Goal: Information Seeking & Learning: Compare options

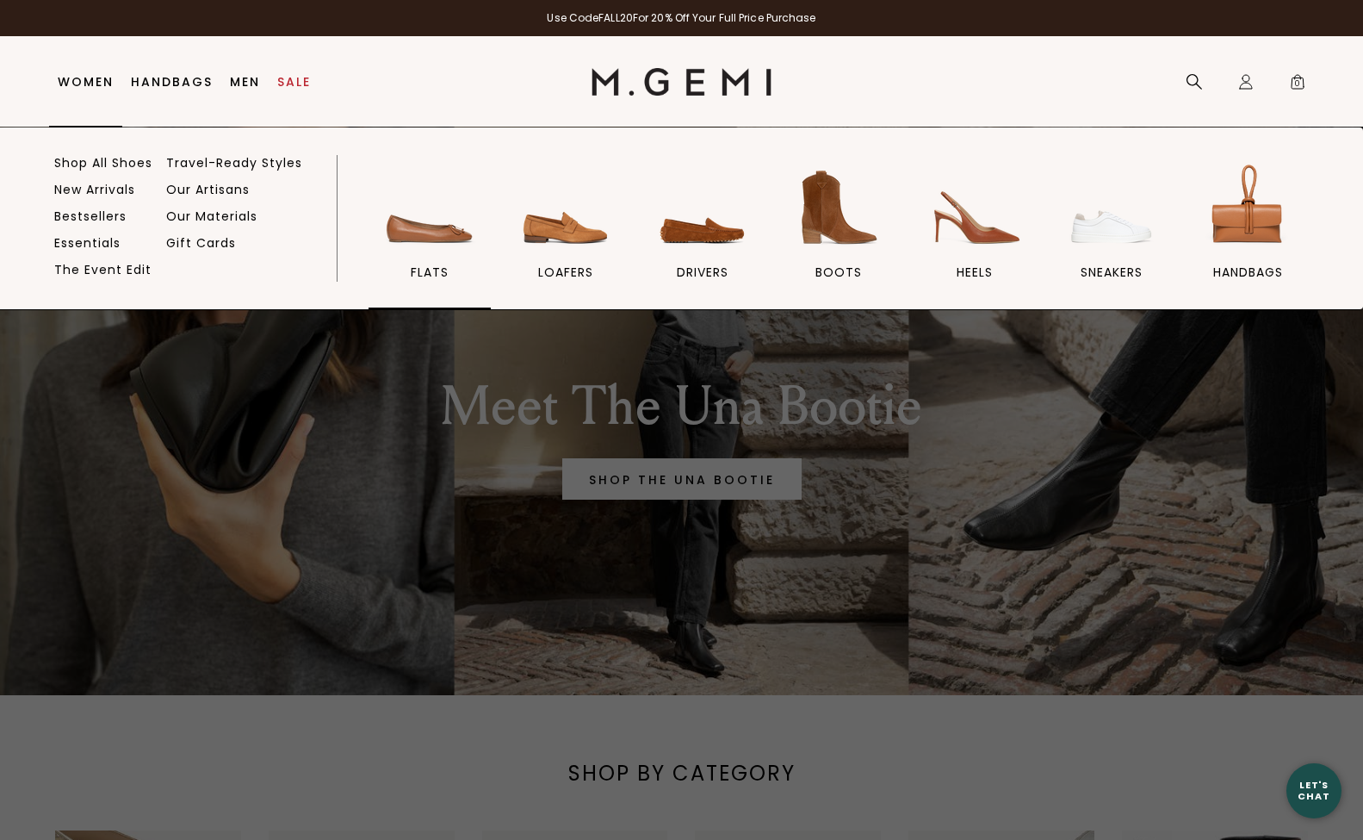
click at [415, 230] on img at bounding box center [429, 207] width 96 height 96
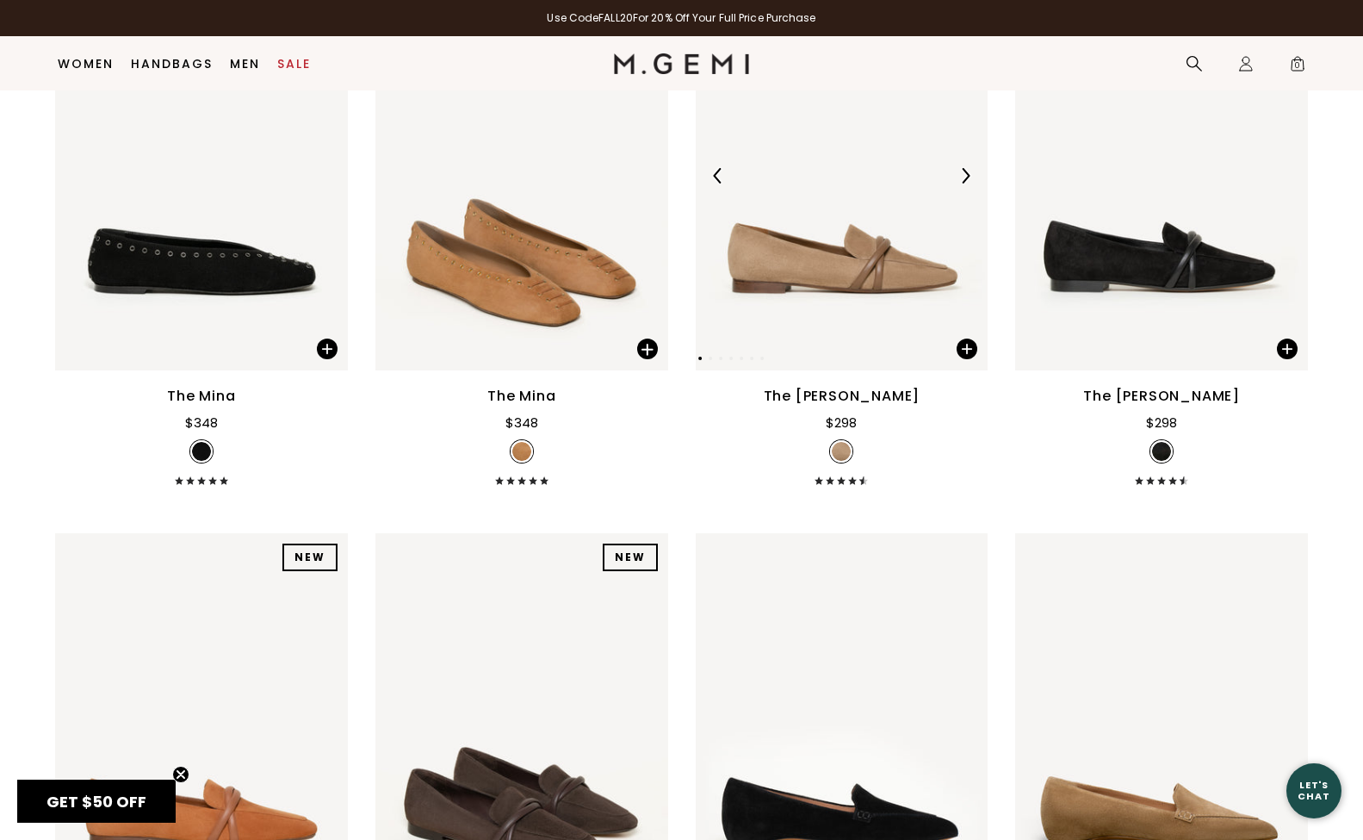
scroll to position [358, 0]
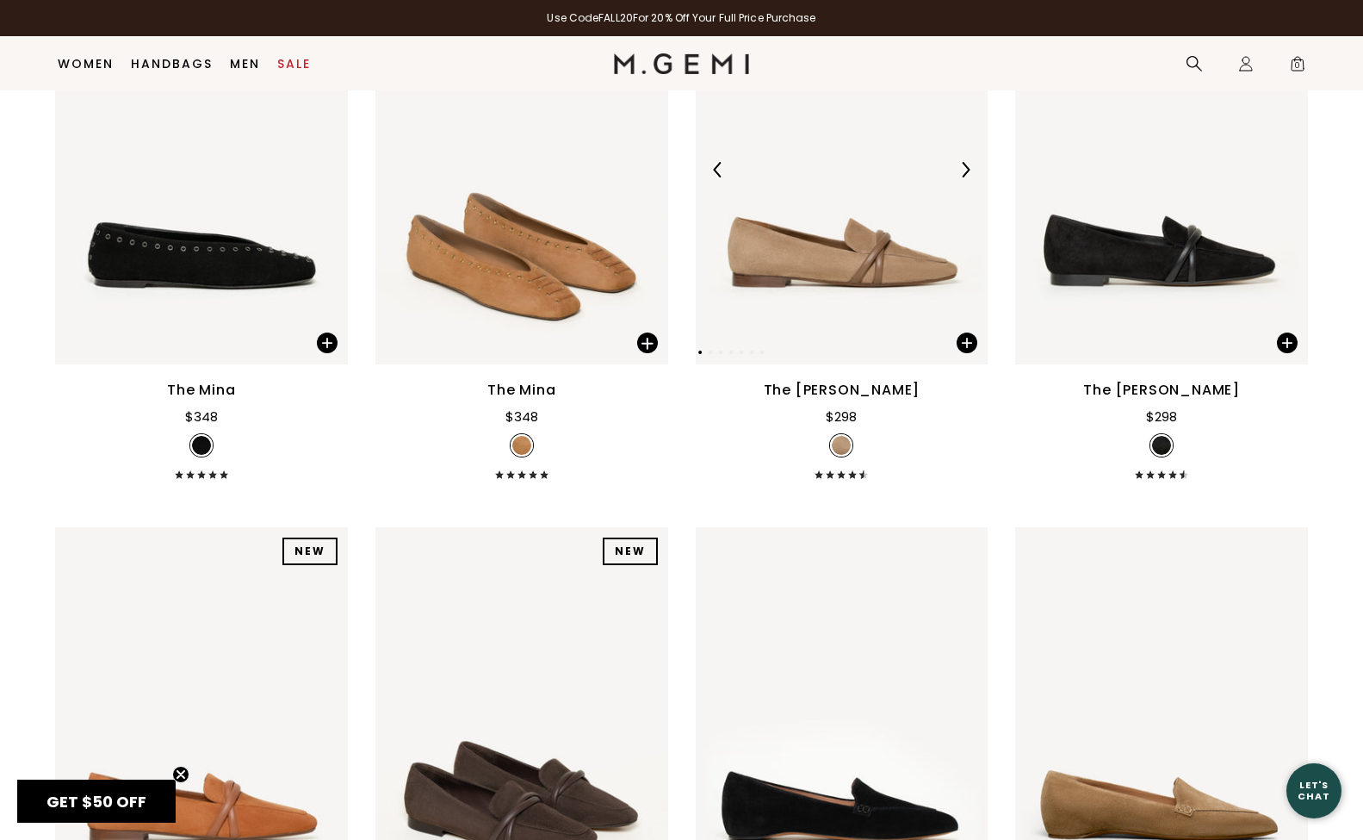
click at [803, 292] on img at bounding box center [842, 169] width 293 height 390
click at [507, 296] on img at bounding box center [521, 169] width 293 height 390
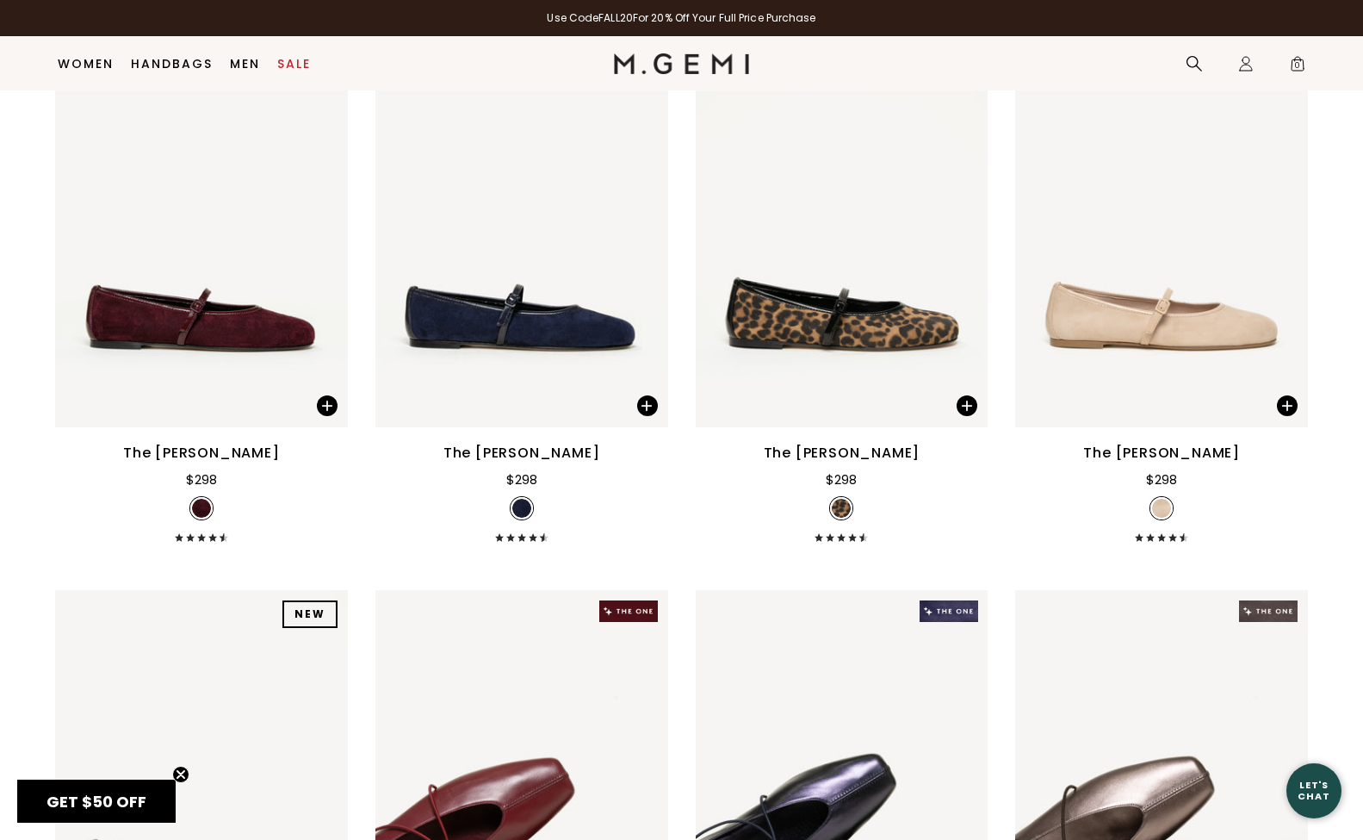
scroll to position [3055, 0]
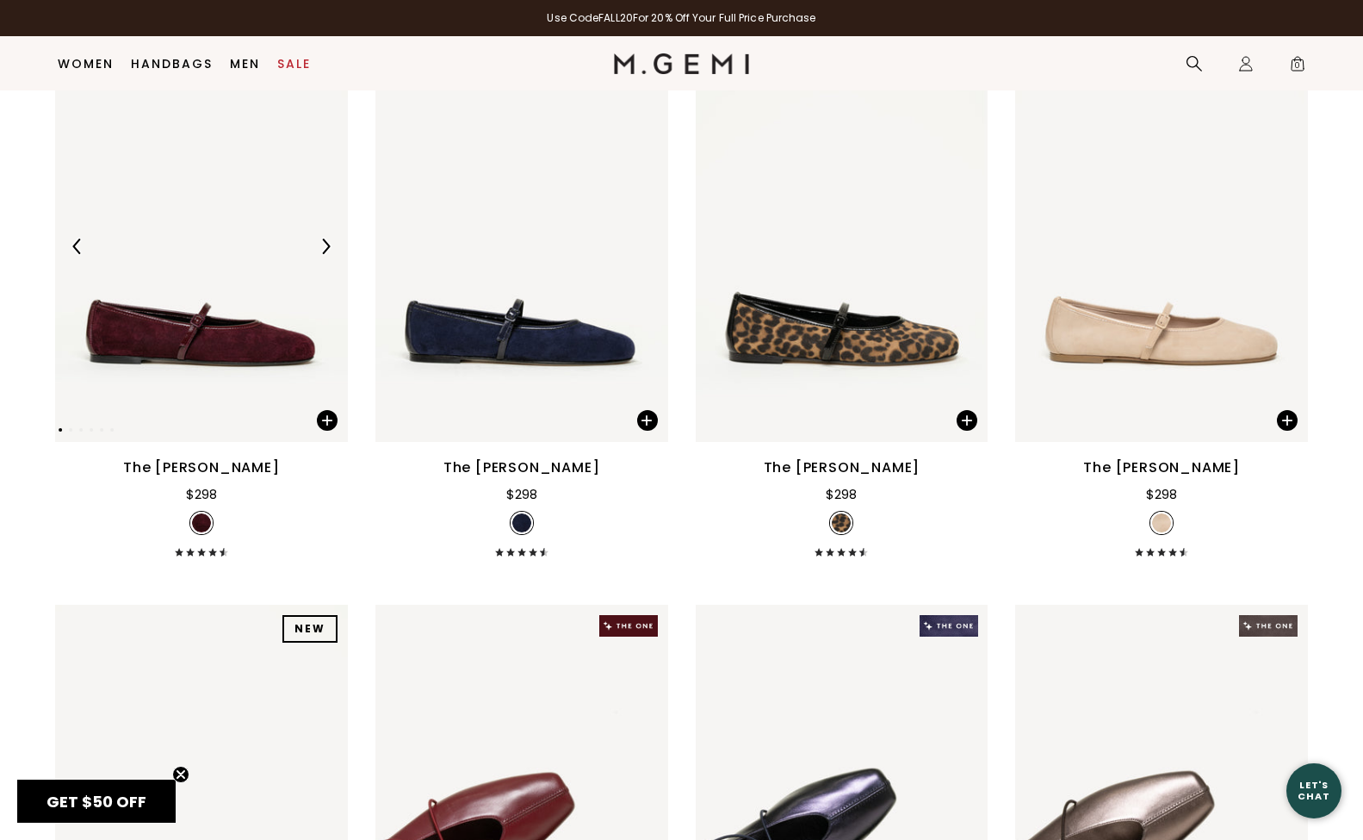
click at [243, 363] on img at bounding box center [201, 247] width 293 height 390
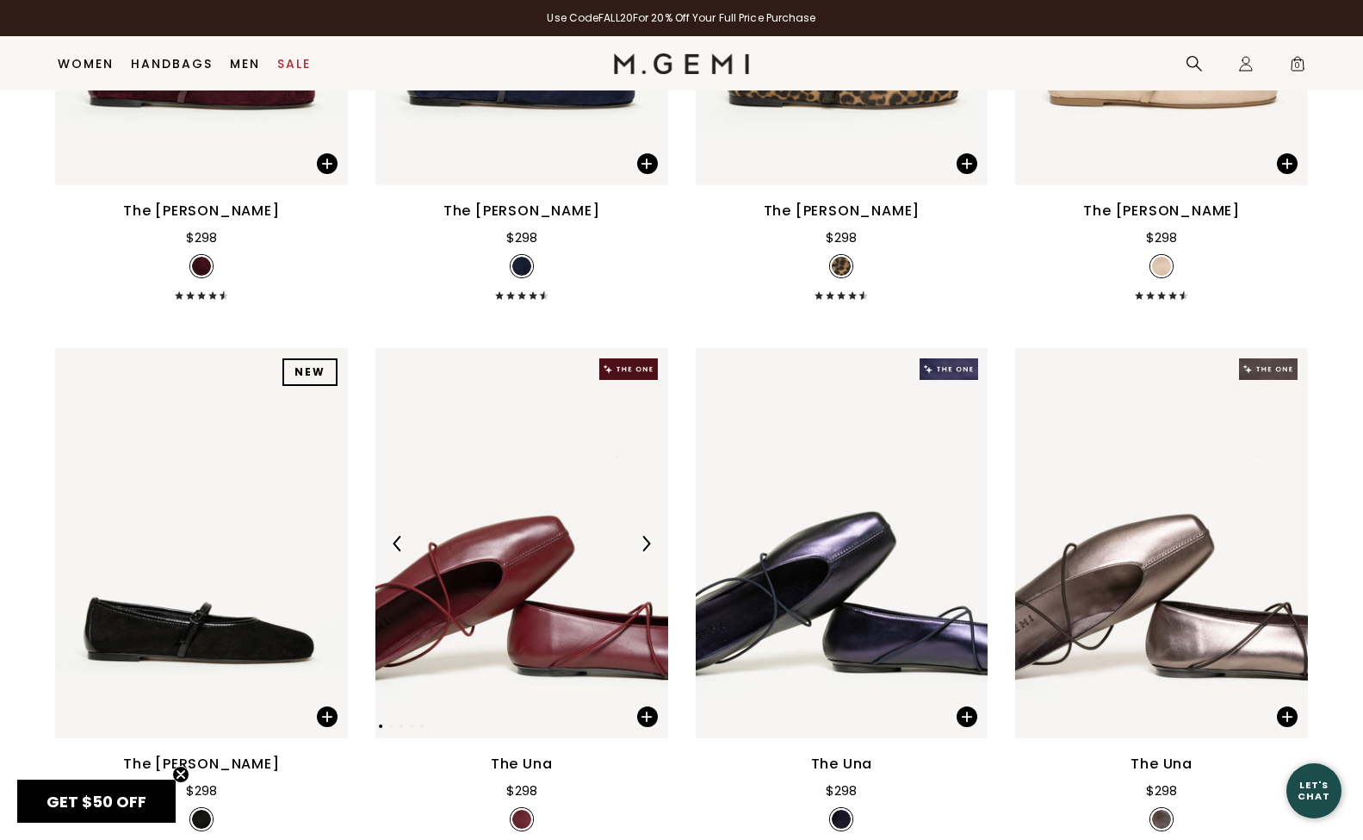
scroll to position [3313, 0]
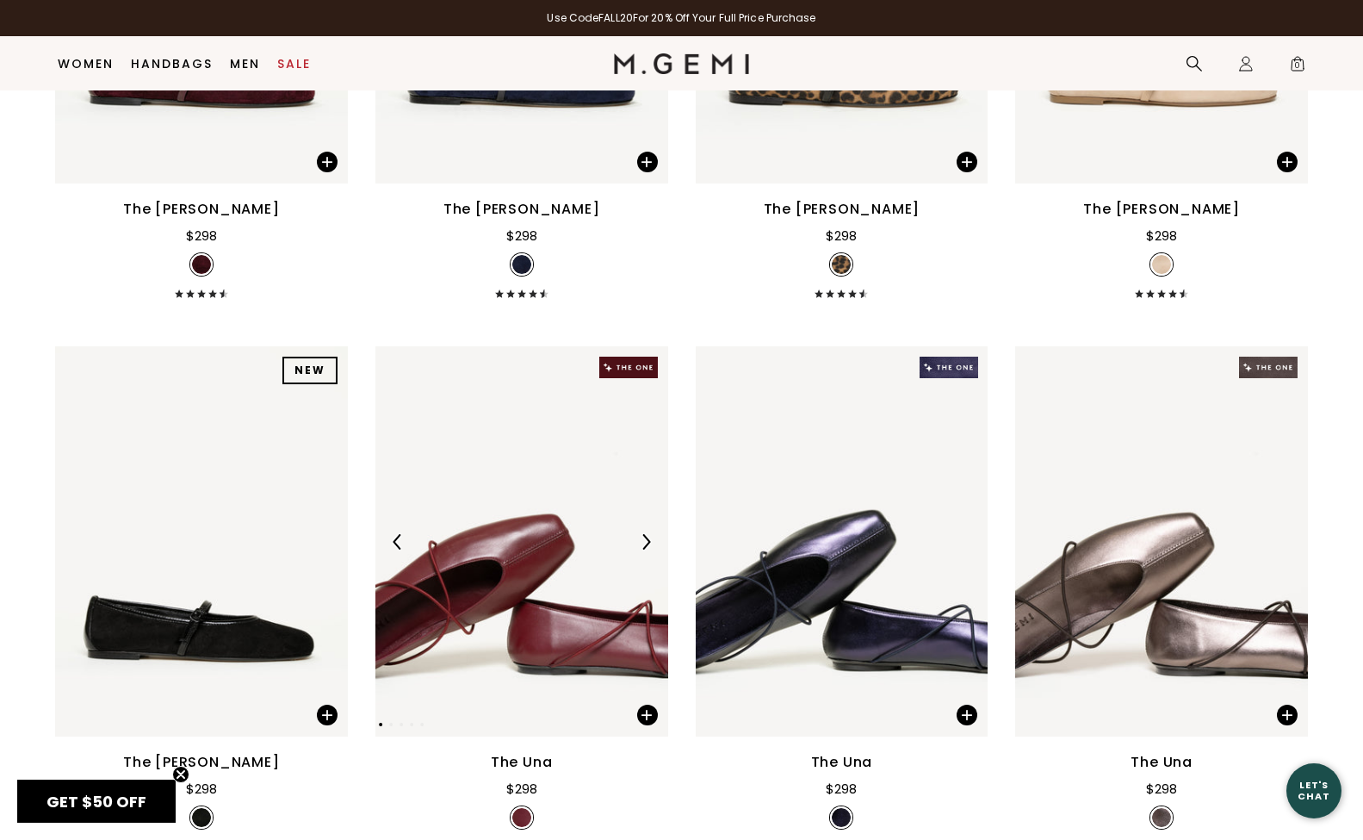
click at [505, 555] on div at bounding box center [521, 542] width 293 height 28
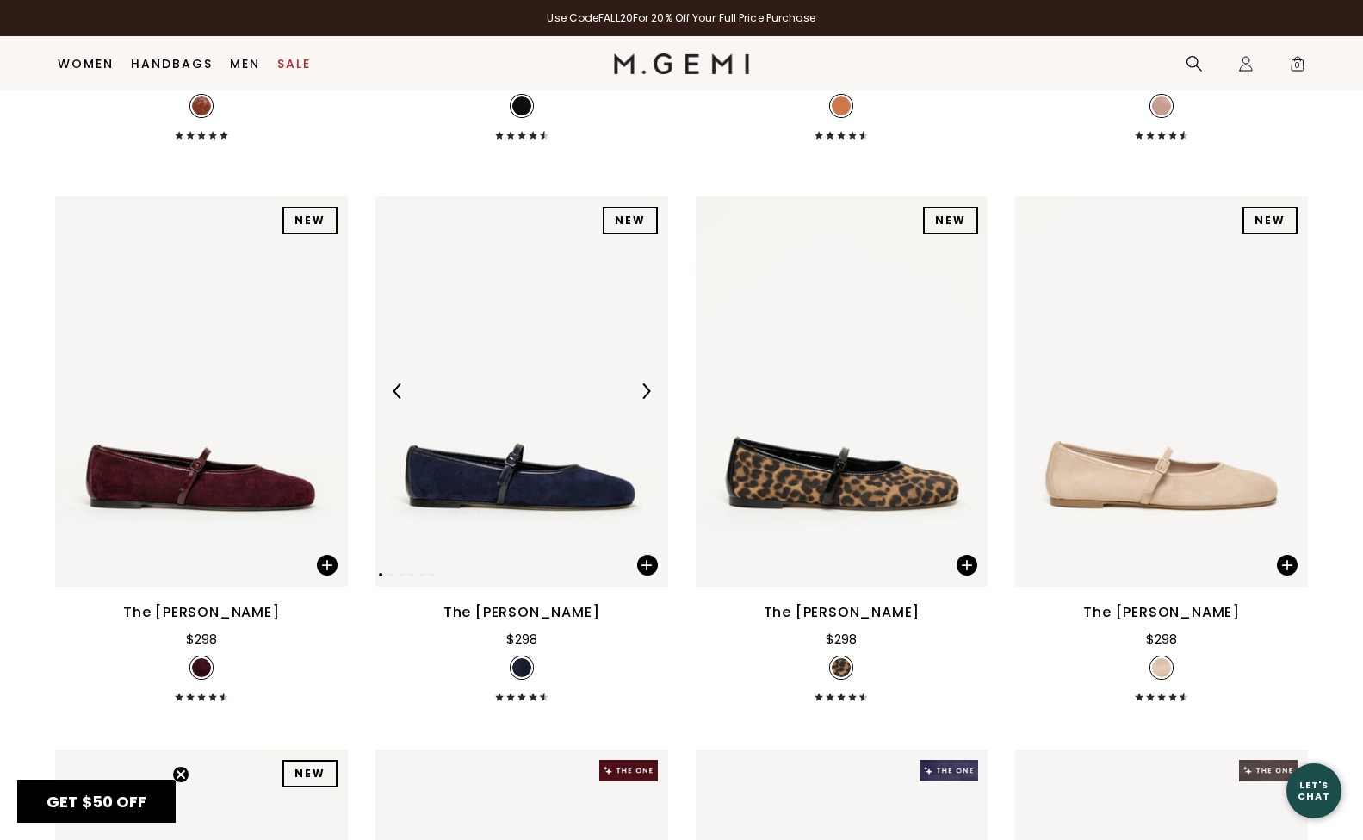
scroll to position [2900, 0]
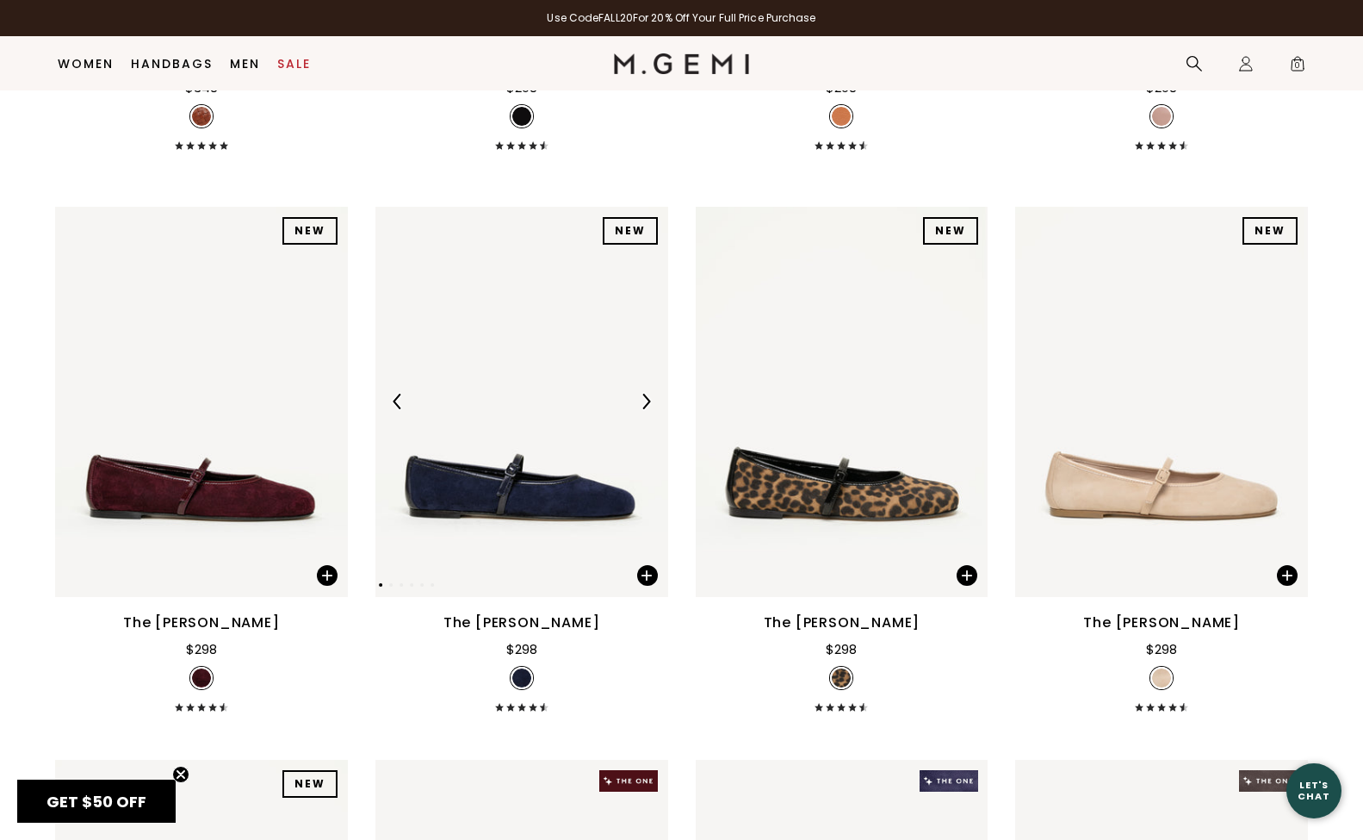
click at [543, 525] on img at bounding box center [521, 402] width 293 height 390
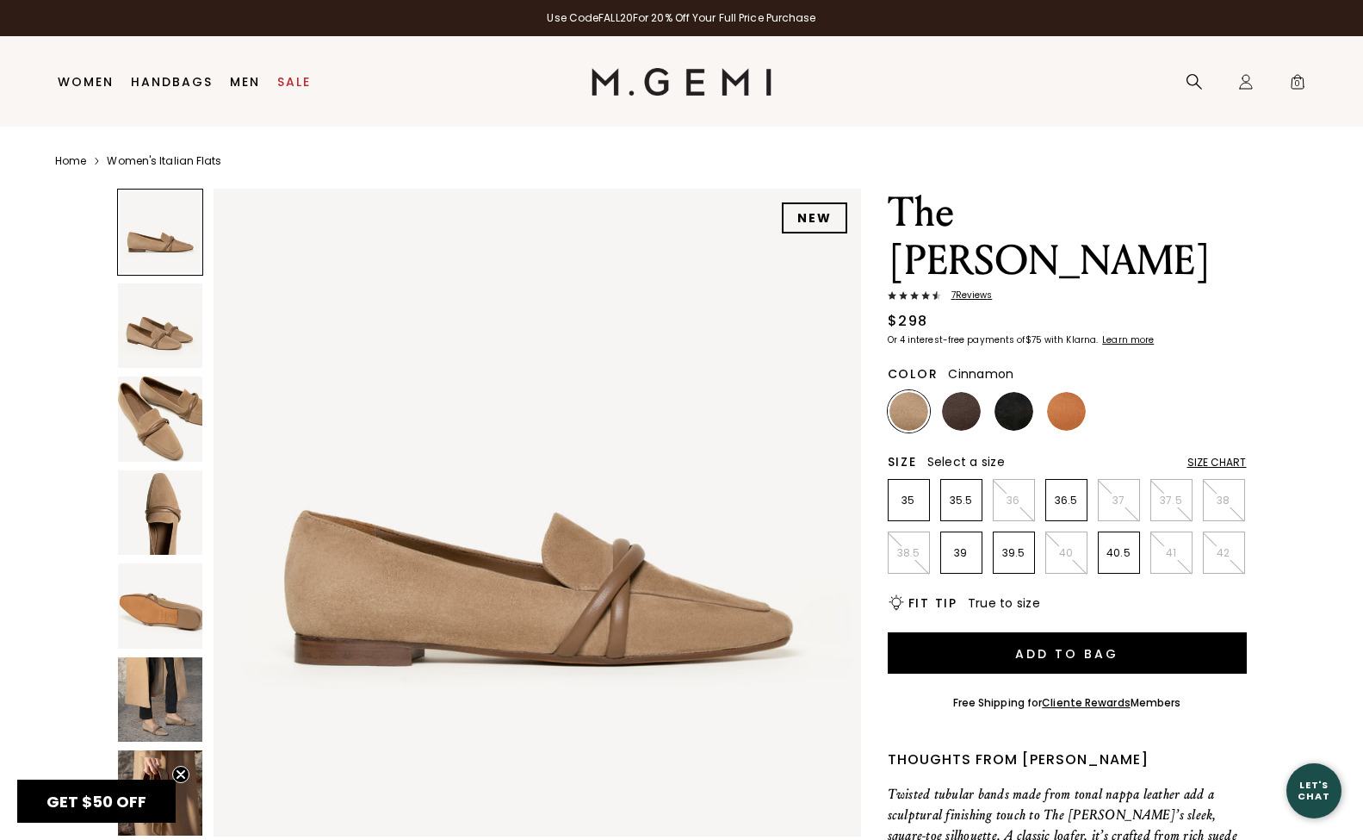
click at [1062, 392] on img at bounding box center [1066, 411] width 39 height 39
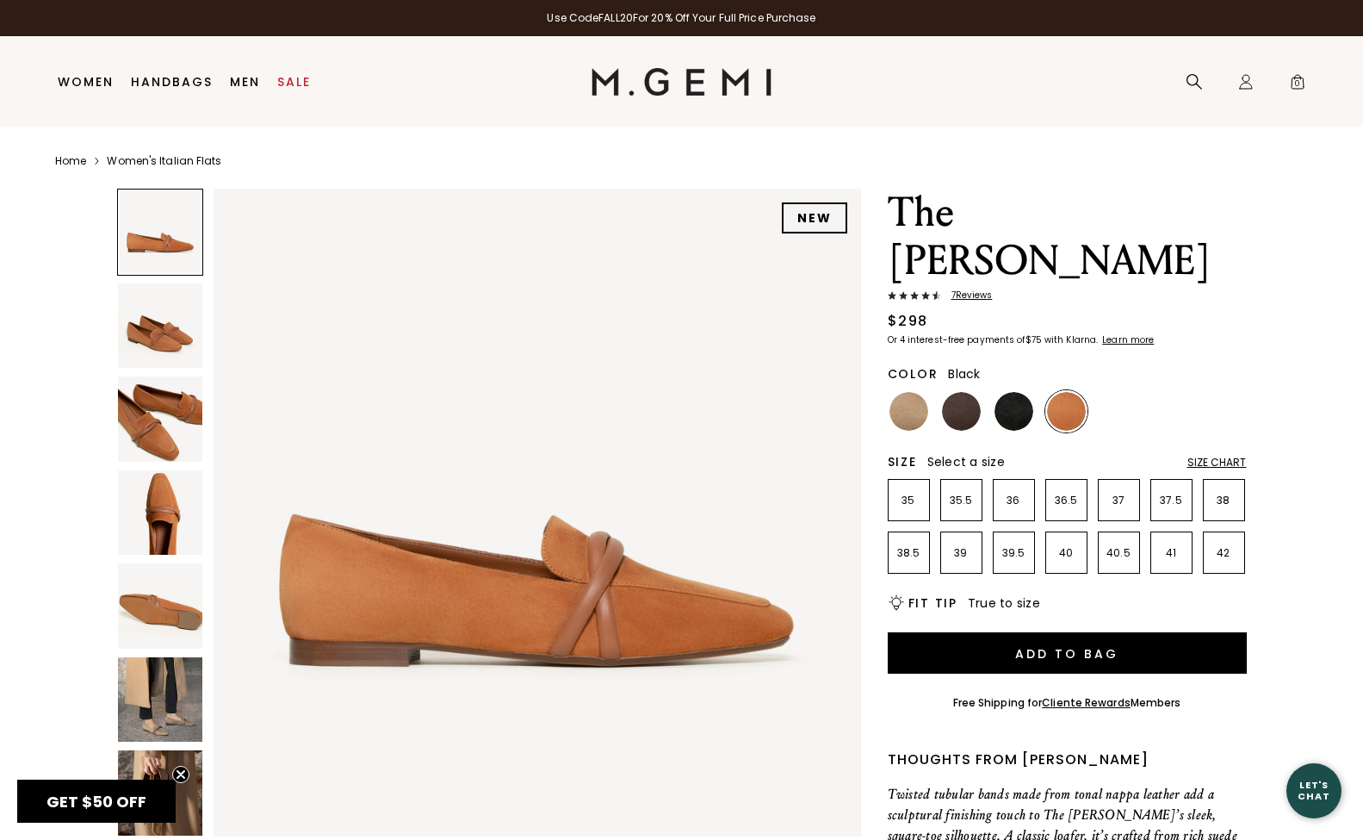
click at [1008, 392] on img at bounding box center [1014, 411] width 39 height 39
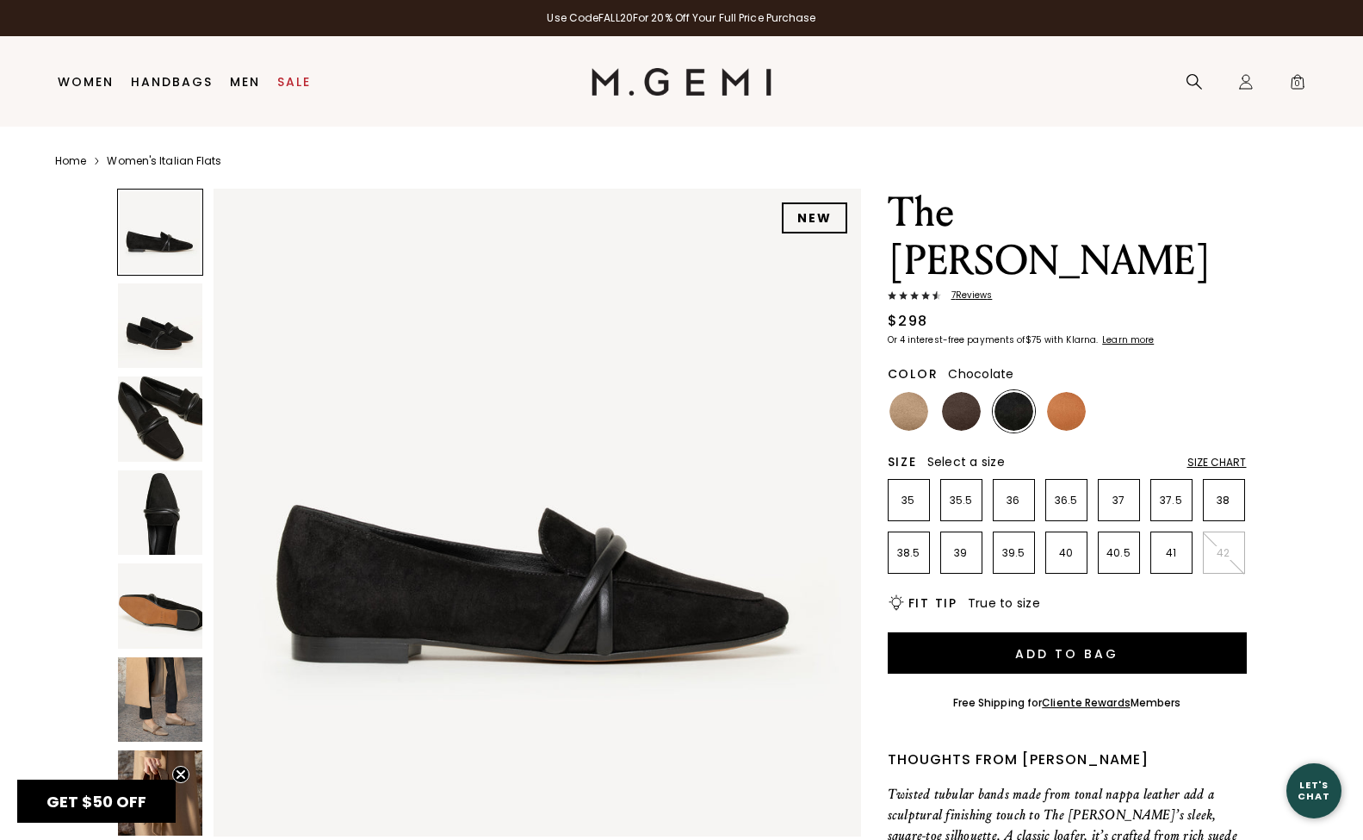
click at [962, 392] on img at bounding box center [961, 411] width 39 height 39
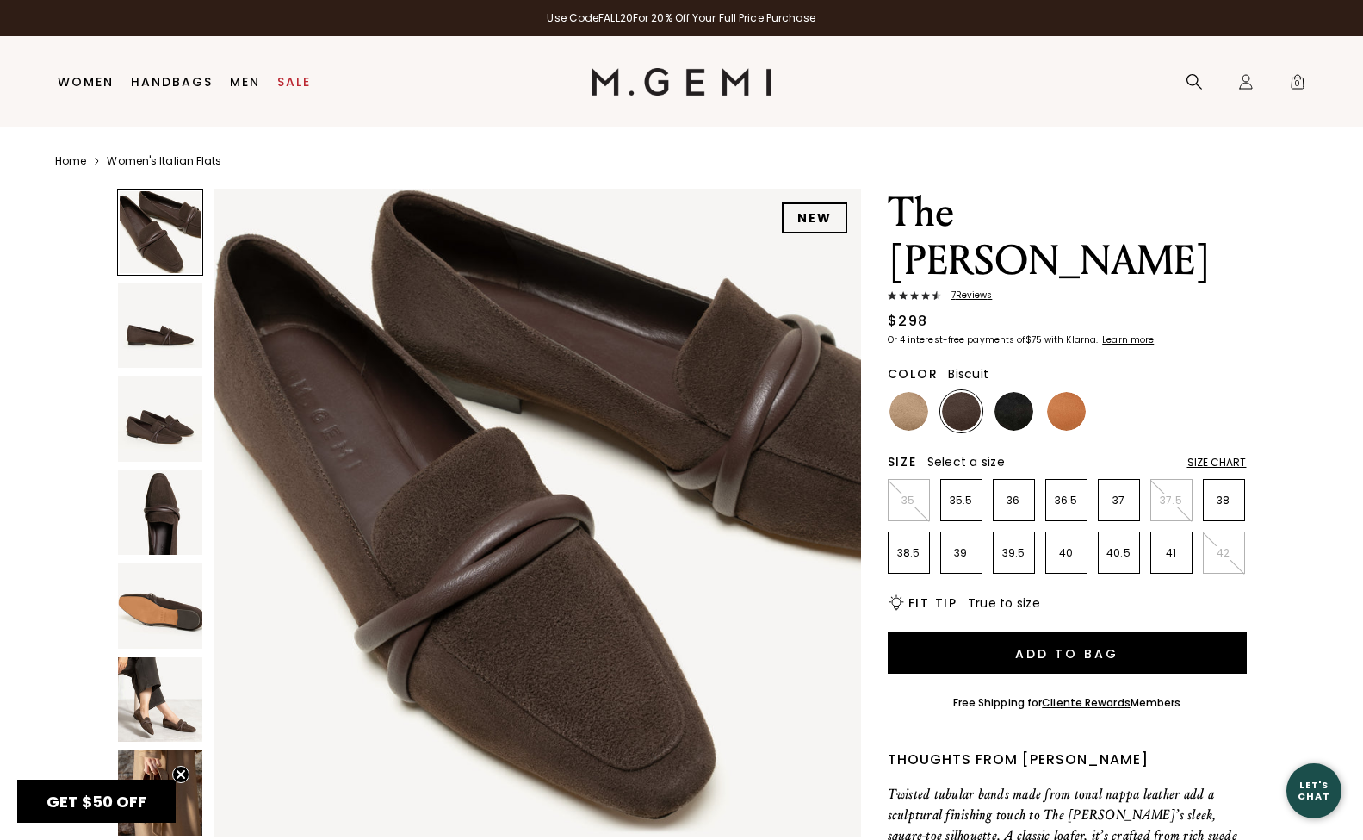
click at [912, 392] on img at bounding box center [908, 411] width 39 height 39
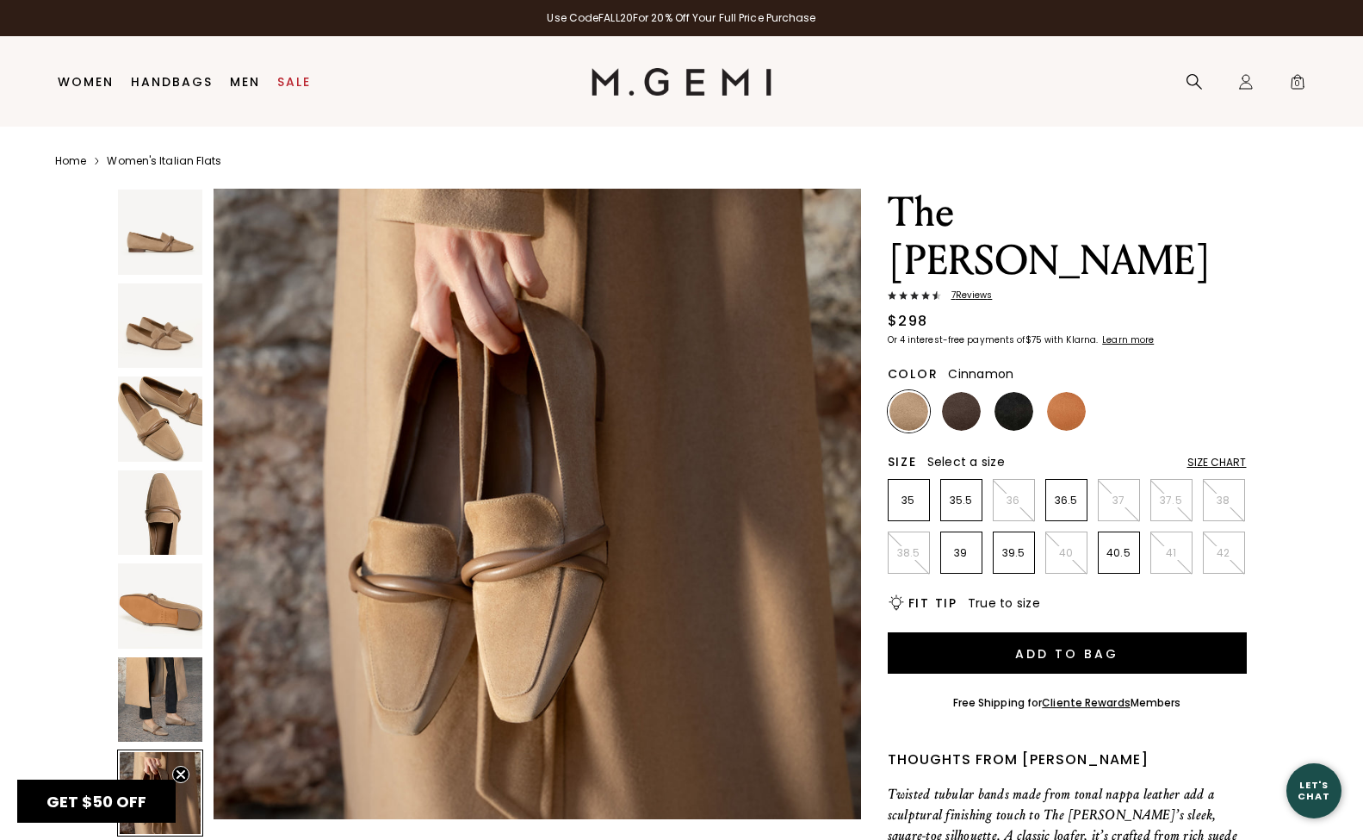
click at [1060, 392] on img at bounding box center [1066, 411] width 39 height 39
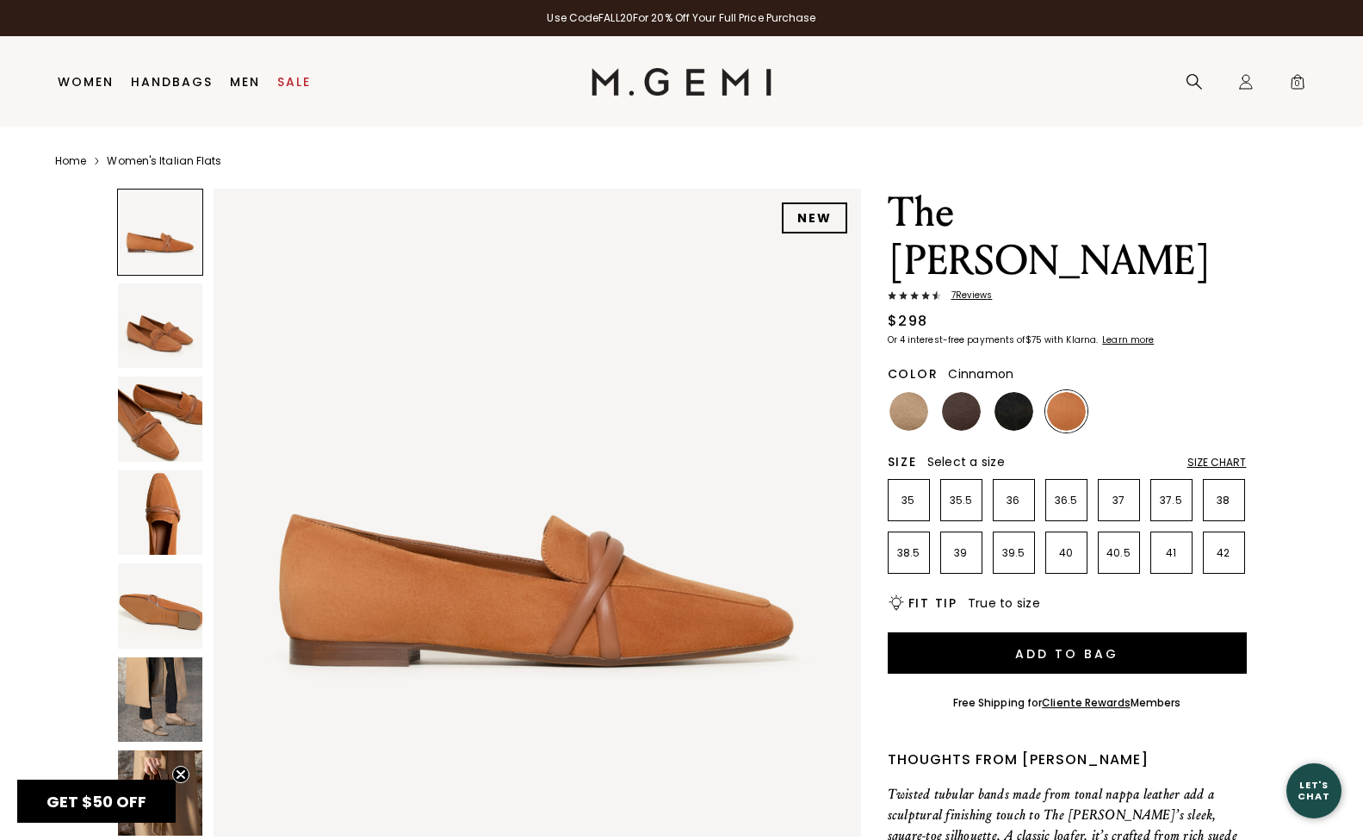
click at [1064, 392] on img at bounding box center [1066, 411] width 39 height 39
click at [146, 431] on img at bounding box center [160, 418] width 85 height 85
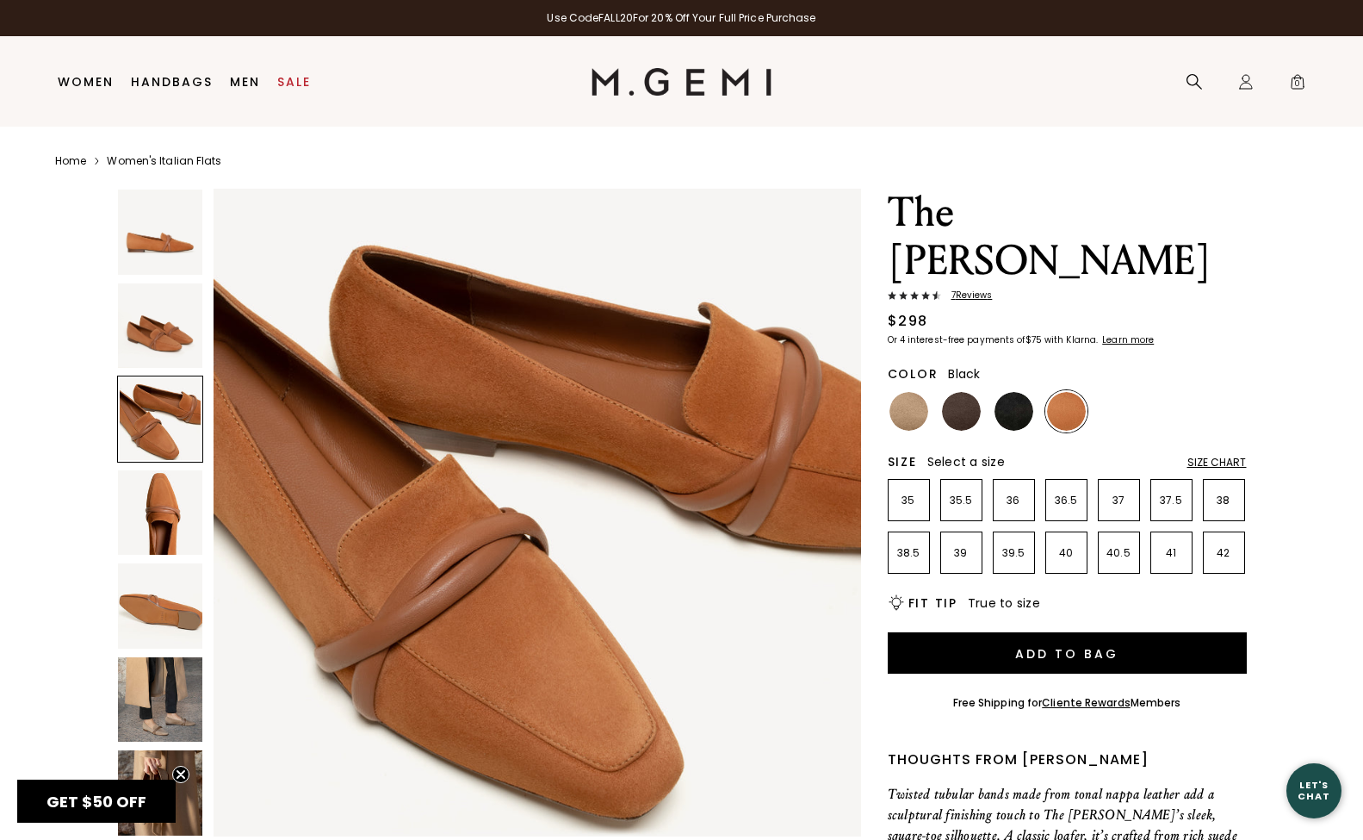
scroll to position [2, 1]
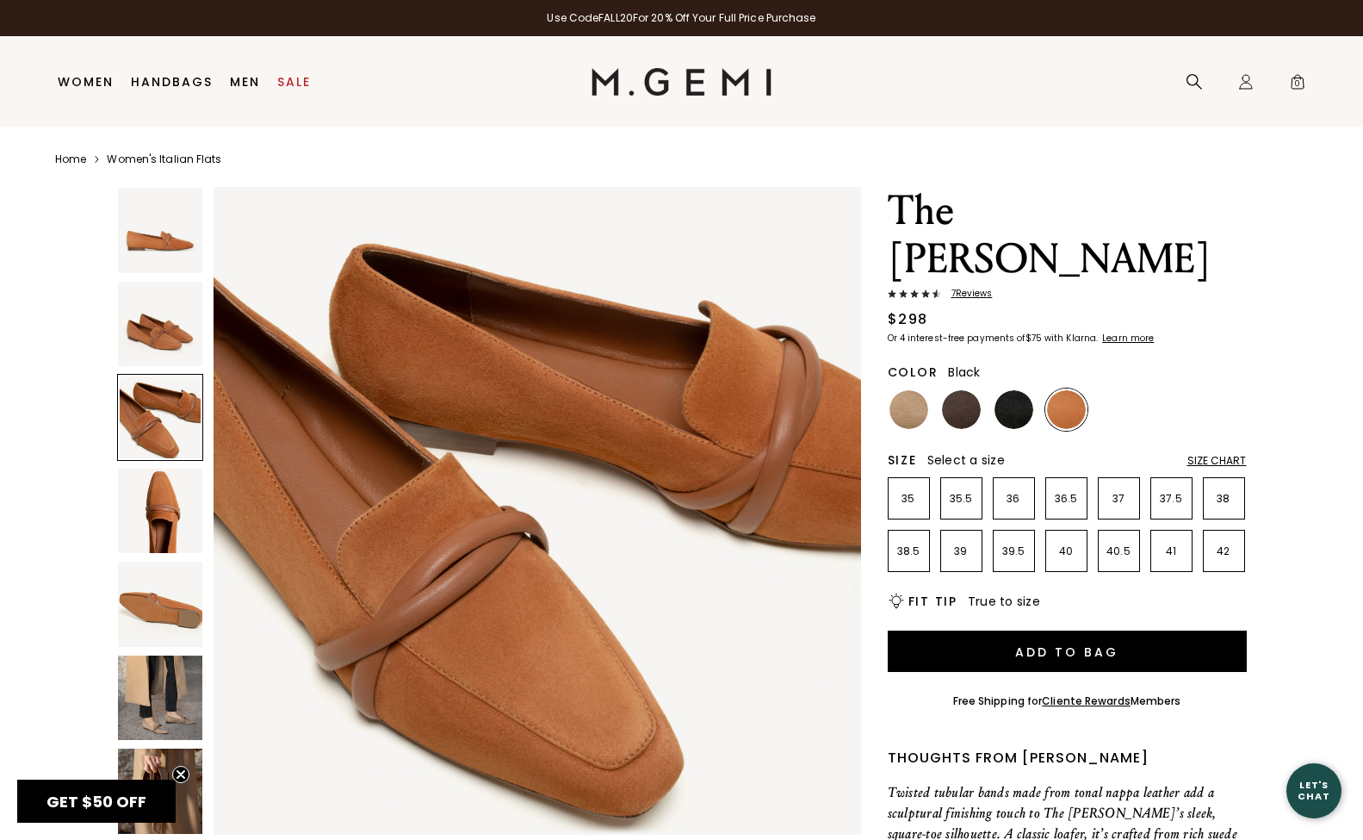
click at [1013, 390] on img at bounding box center [1014, 409] width 39 height 39
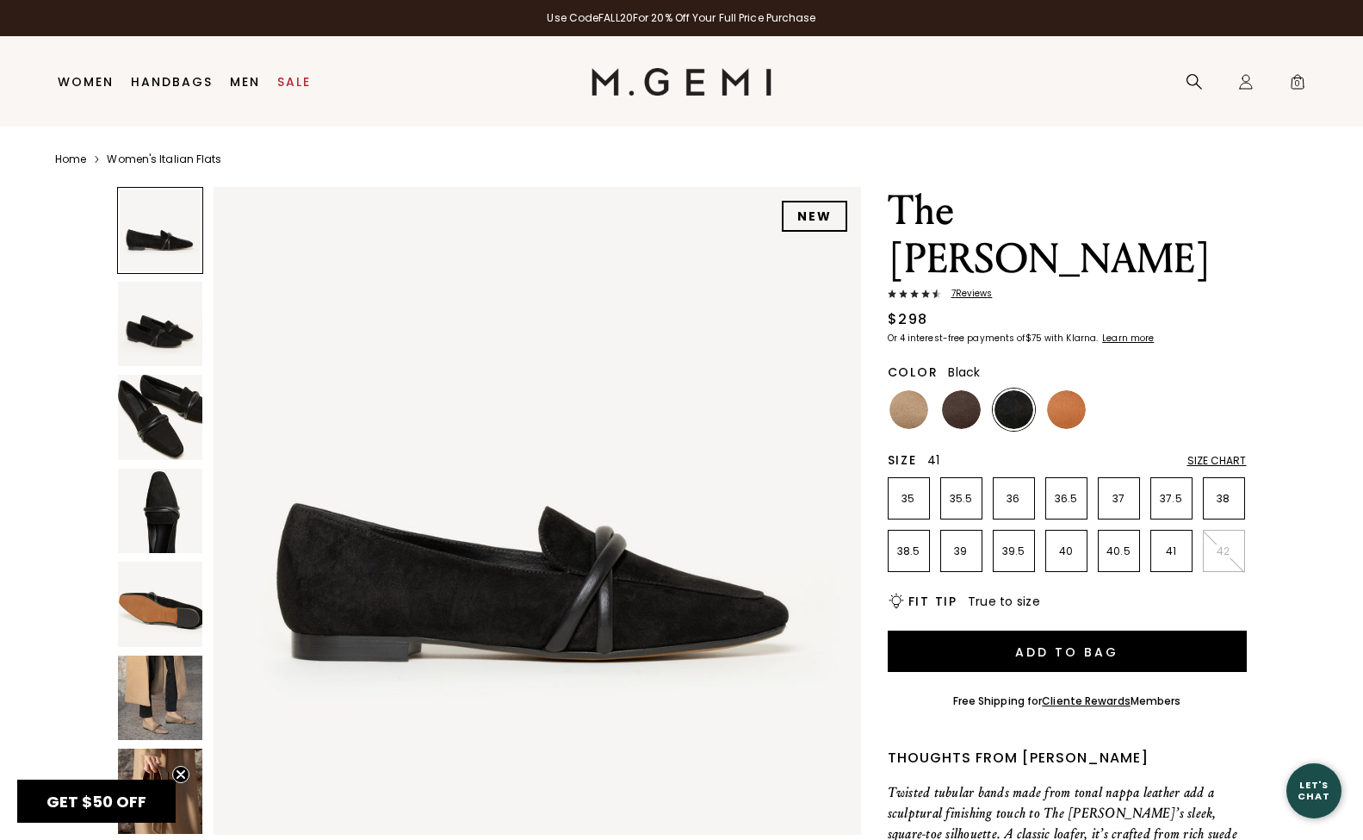
scroll to position [0, 1]
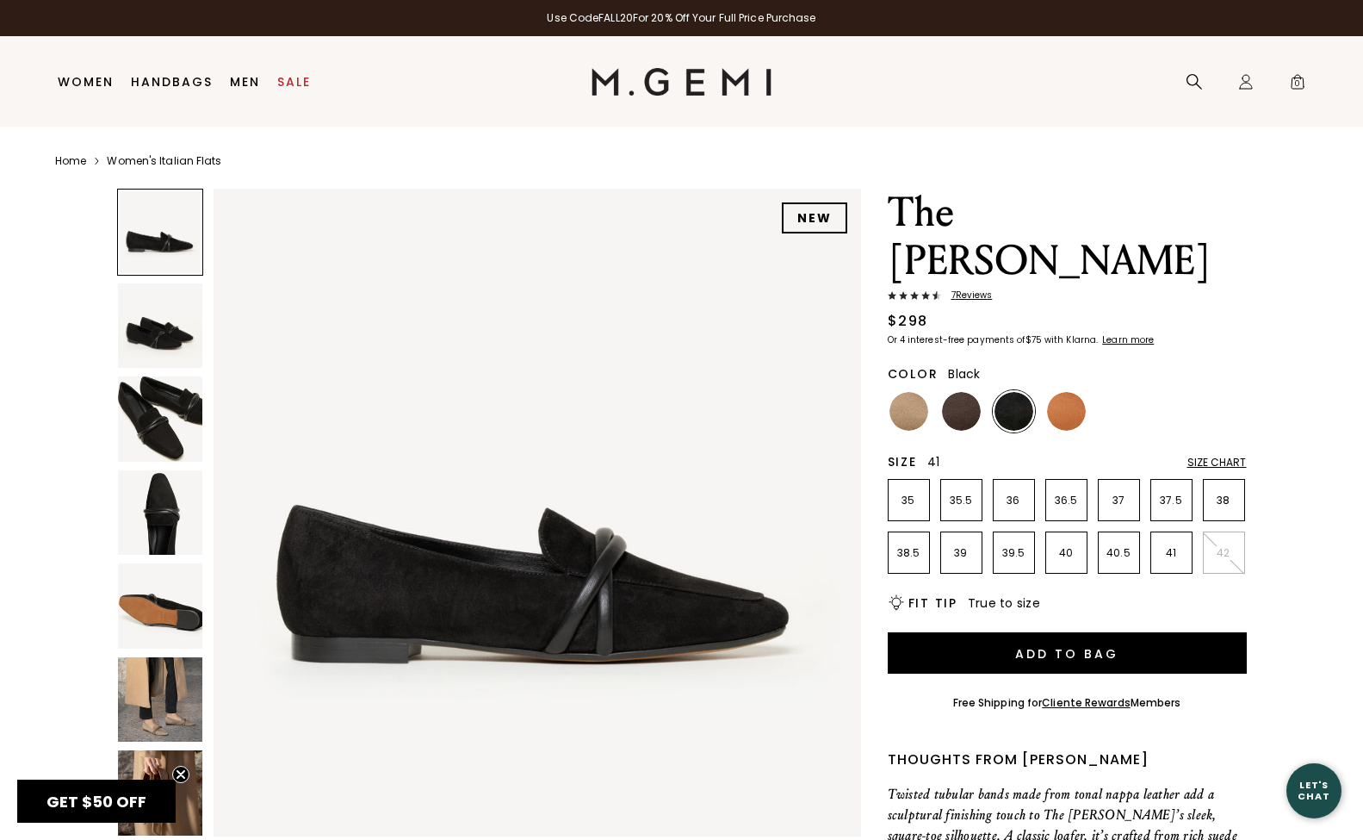
click at [1174, 546] on p "41" at bounding box center [1171, 553] width 40 height 14
click at [958, 392] on img at bounding box center [961, 411] width 39 height 39
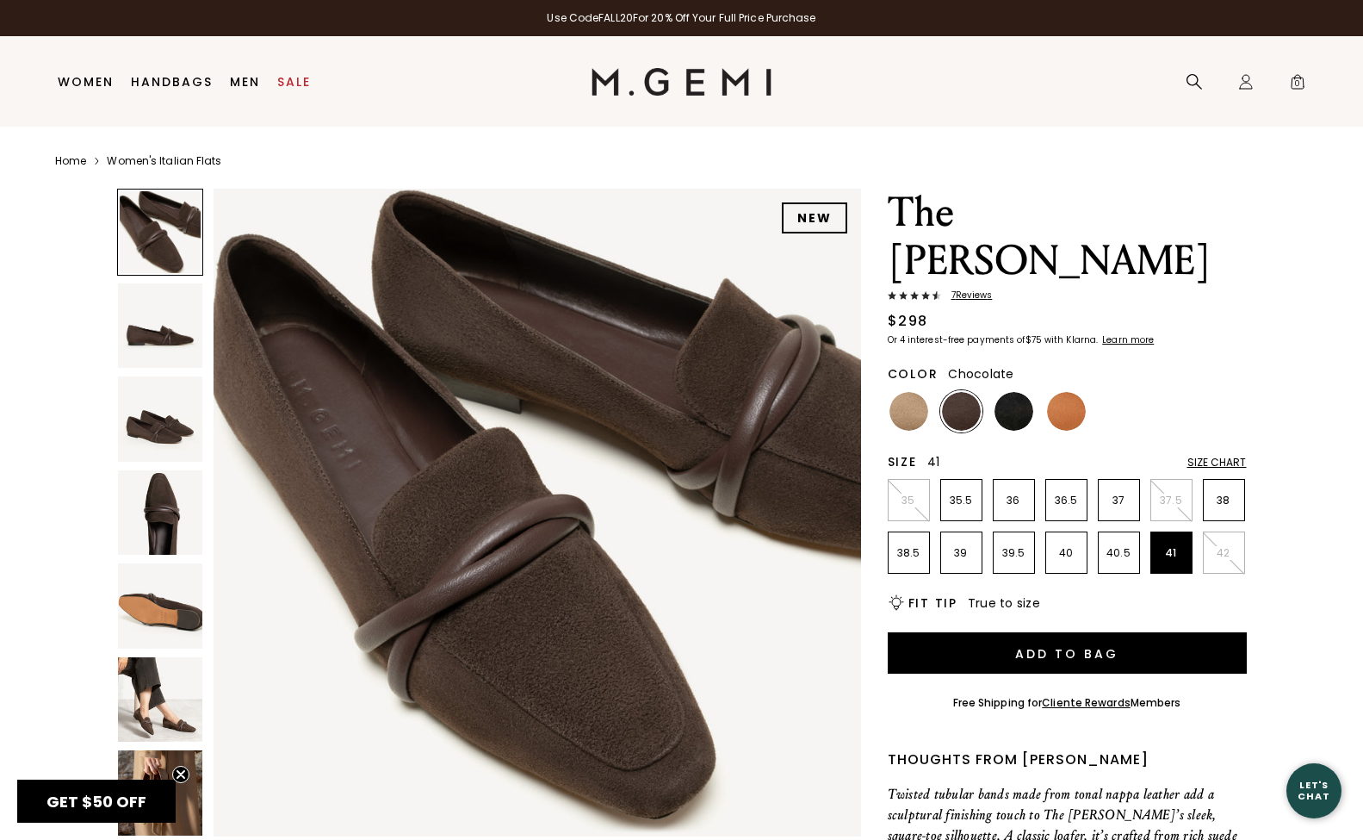
click at [1157, 546] on p "41" at bounding box center [1171, 553] width 40 height 14
click at [918, 392] on img at bounding box center [908, 411] width 39 height 39
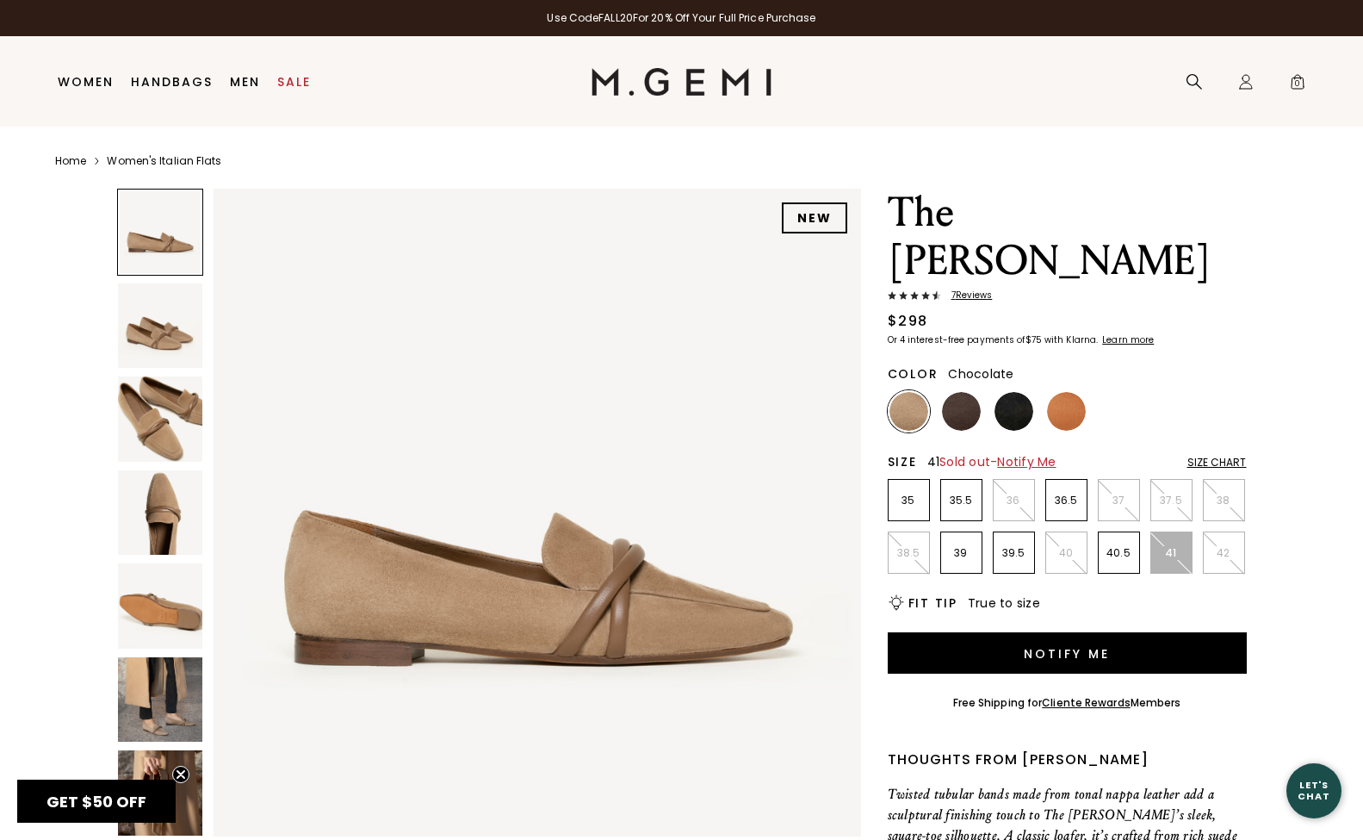
click at [958, 392] on img at bounding box center [961, 411] width 39 height 39
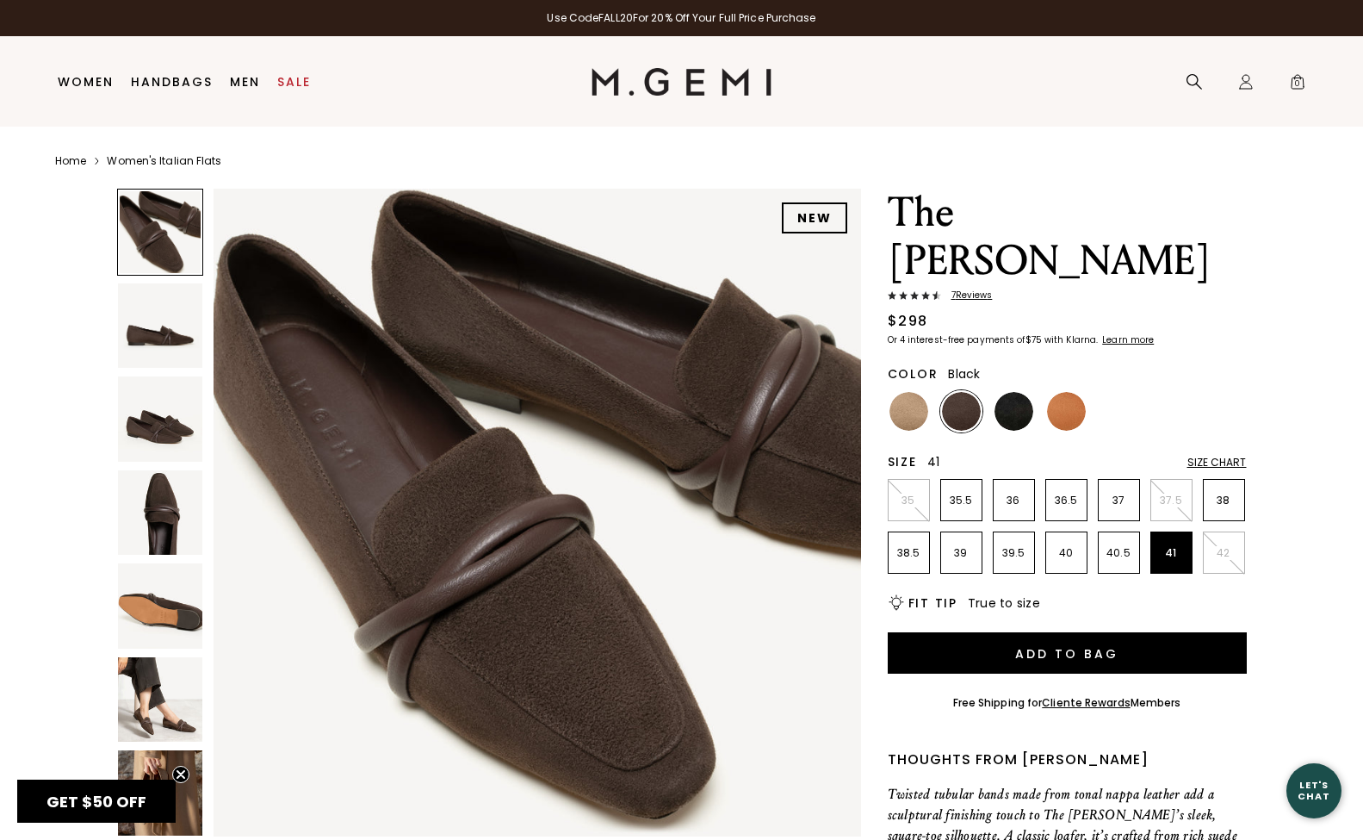
click at [1007, 392] on img at bounding box center [1014, 411] width 39 height 39
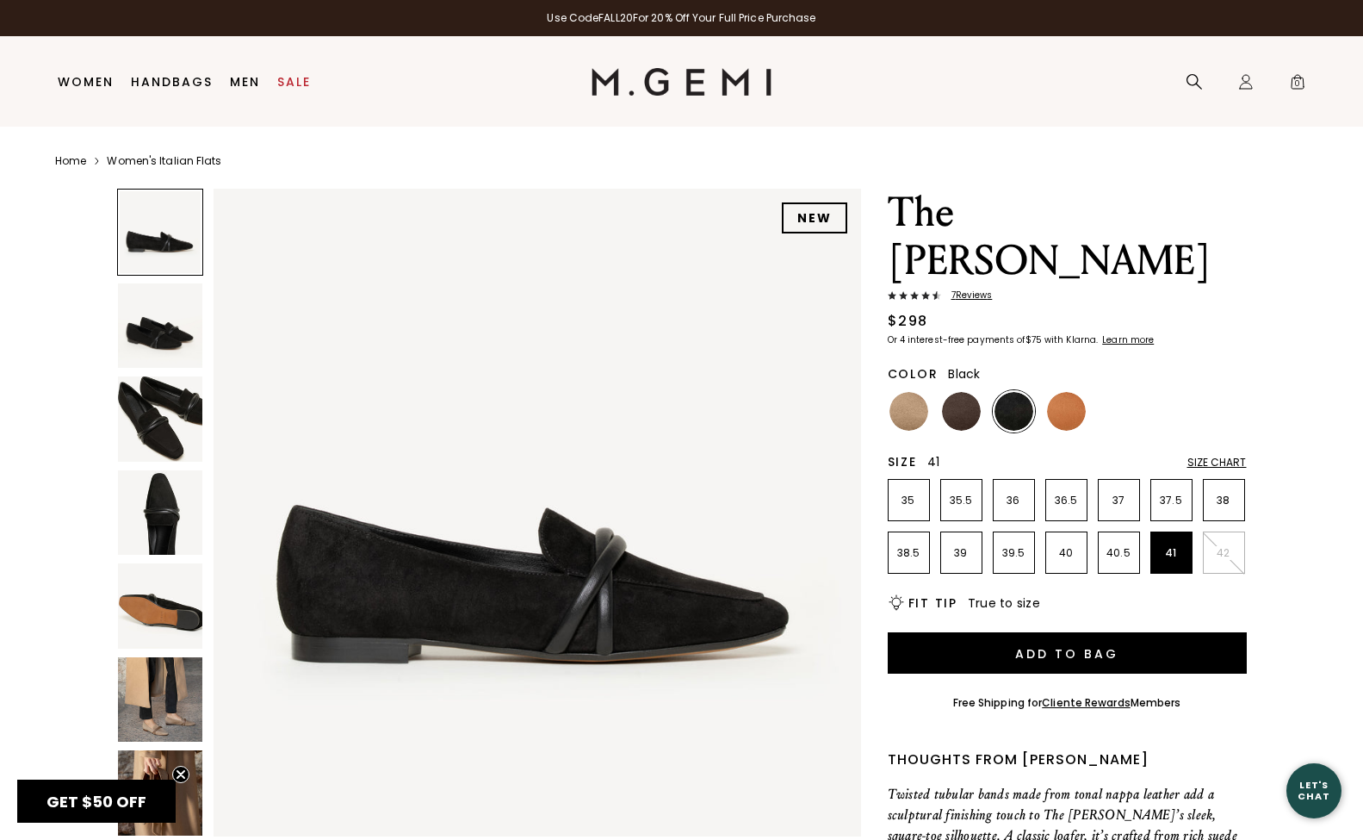
click at [150, 424] on img at bounding box center [160, 418] width 85 height 85
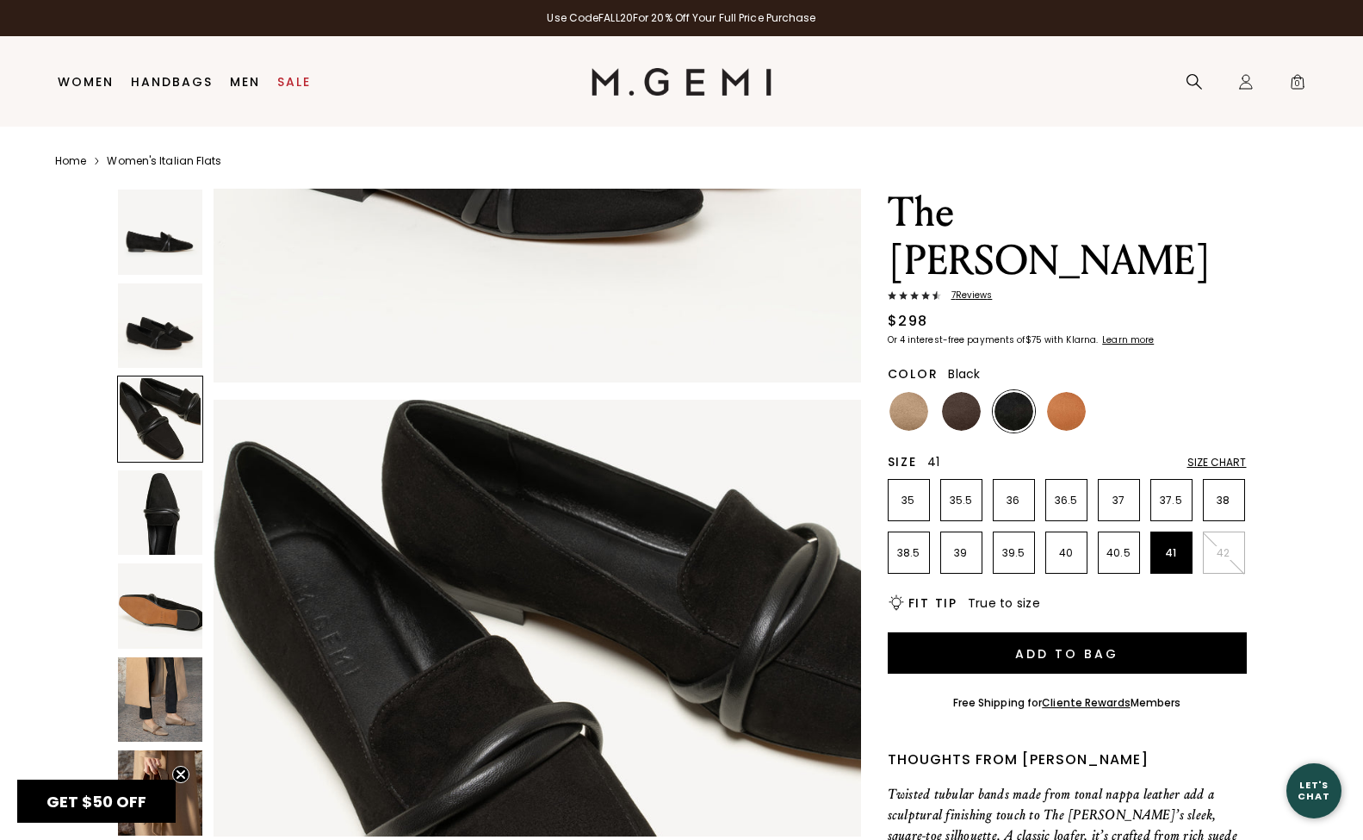
scroll to position [1329, 0]
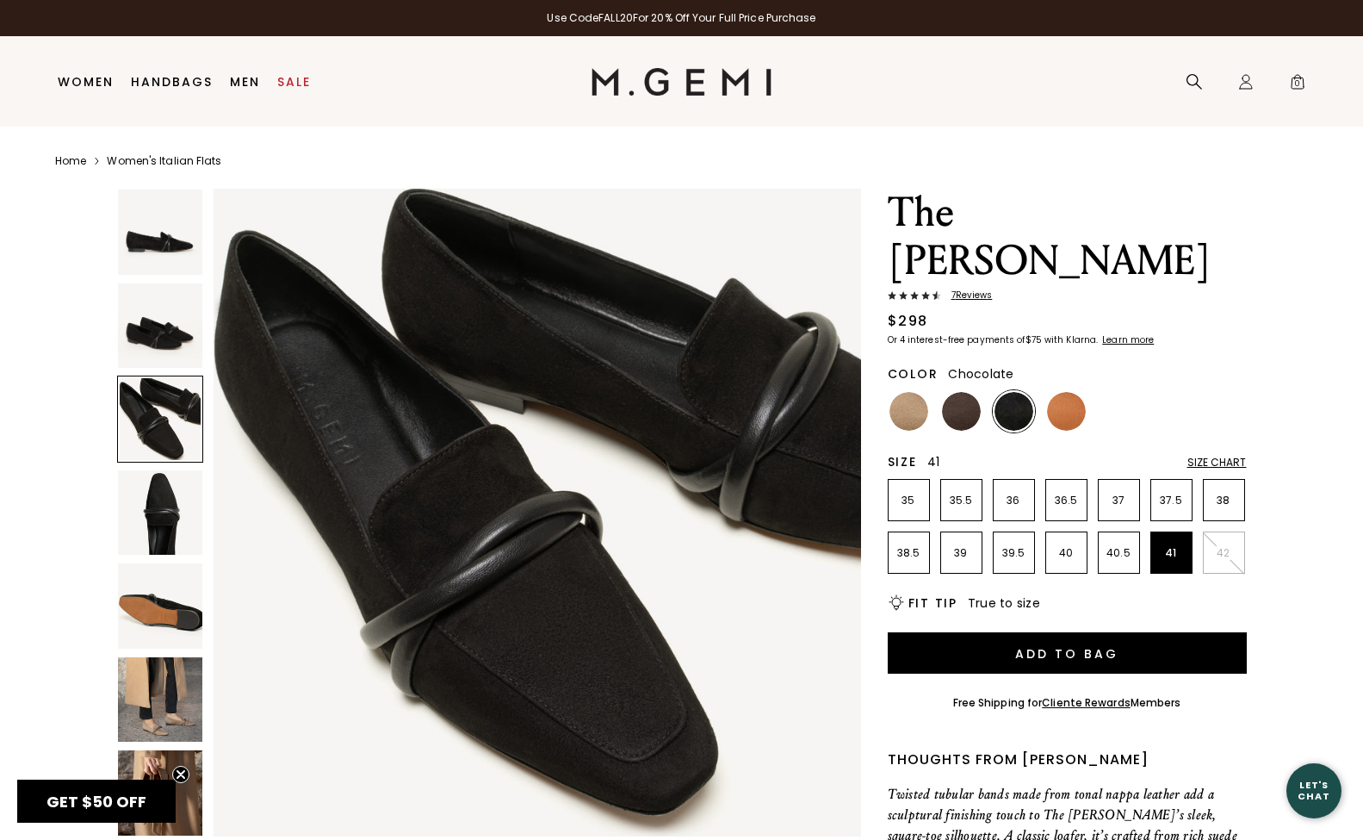
click at [963, 392] on img at bounding box center [961, 411] width 39 height 39
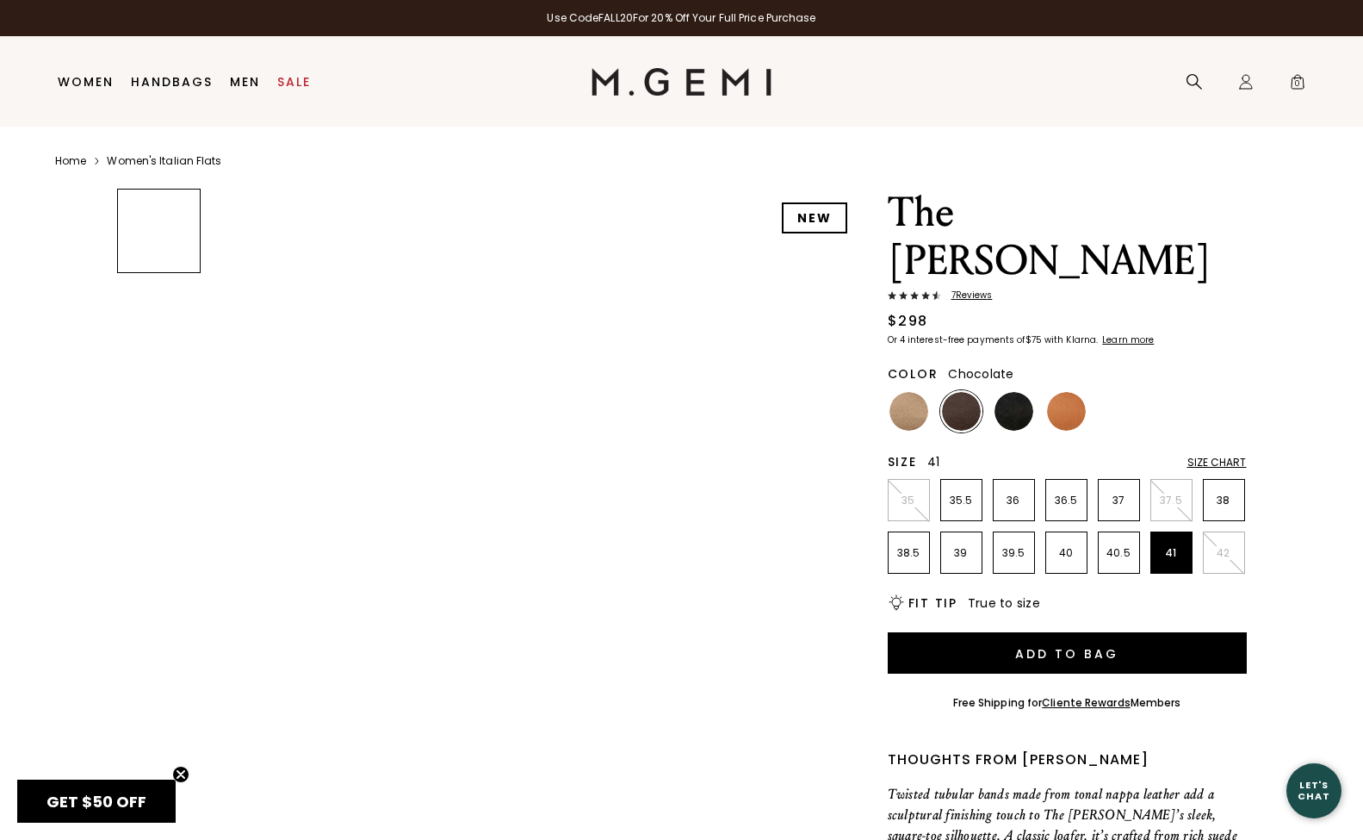
scroll to position [1, 0]
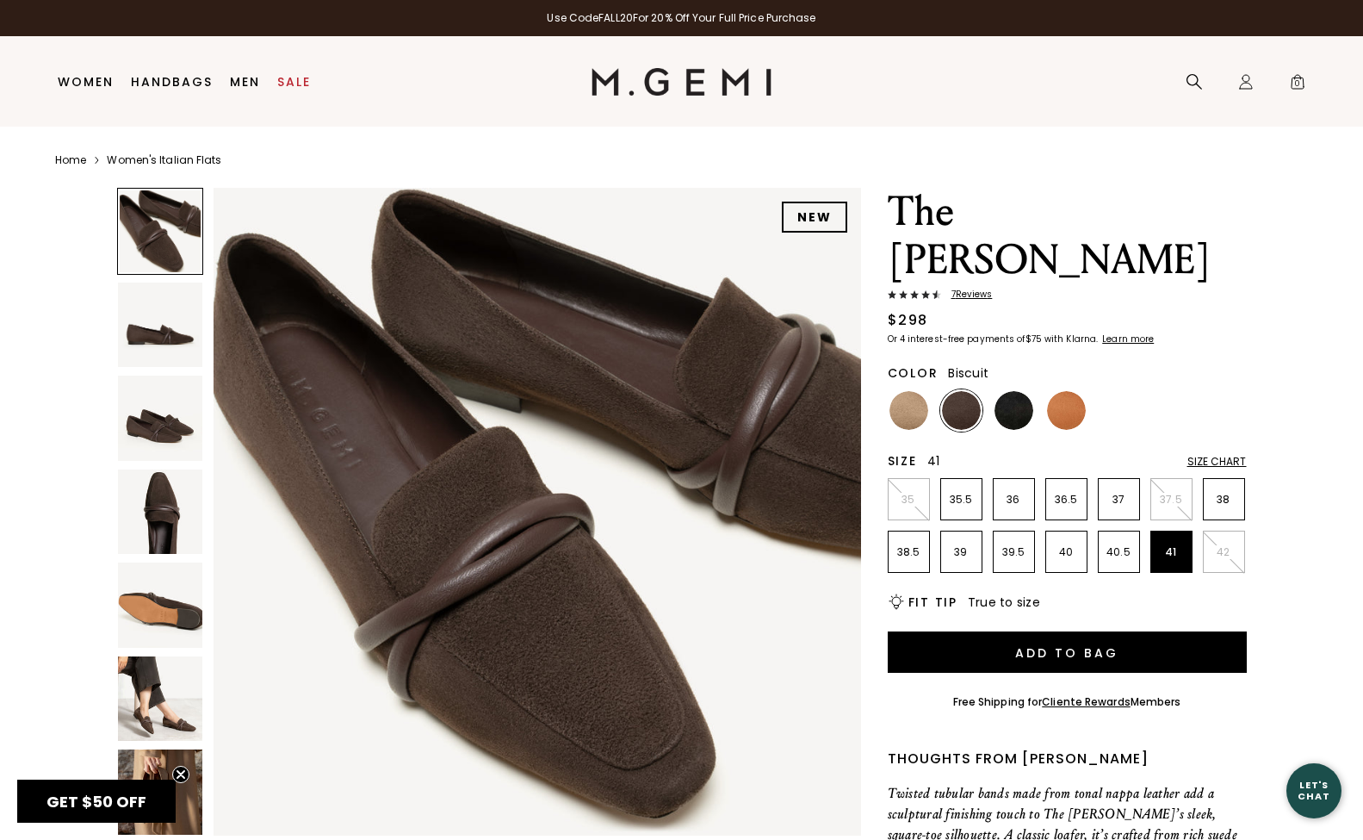
click at [907, 391] on img at bounding box center [908, 410] width 39 height 39
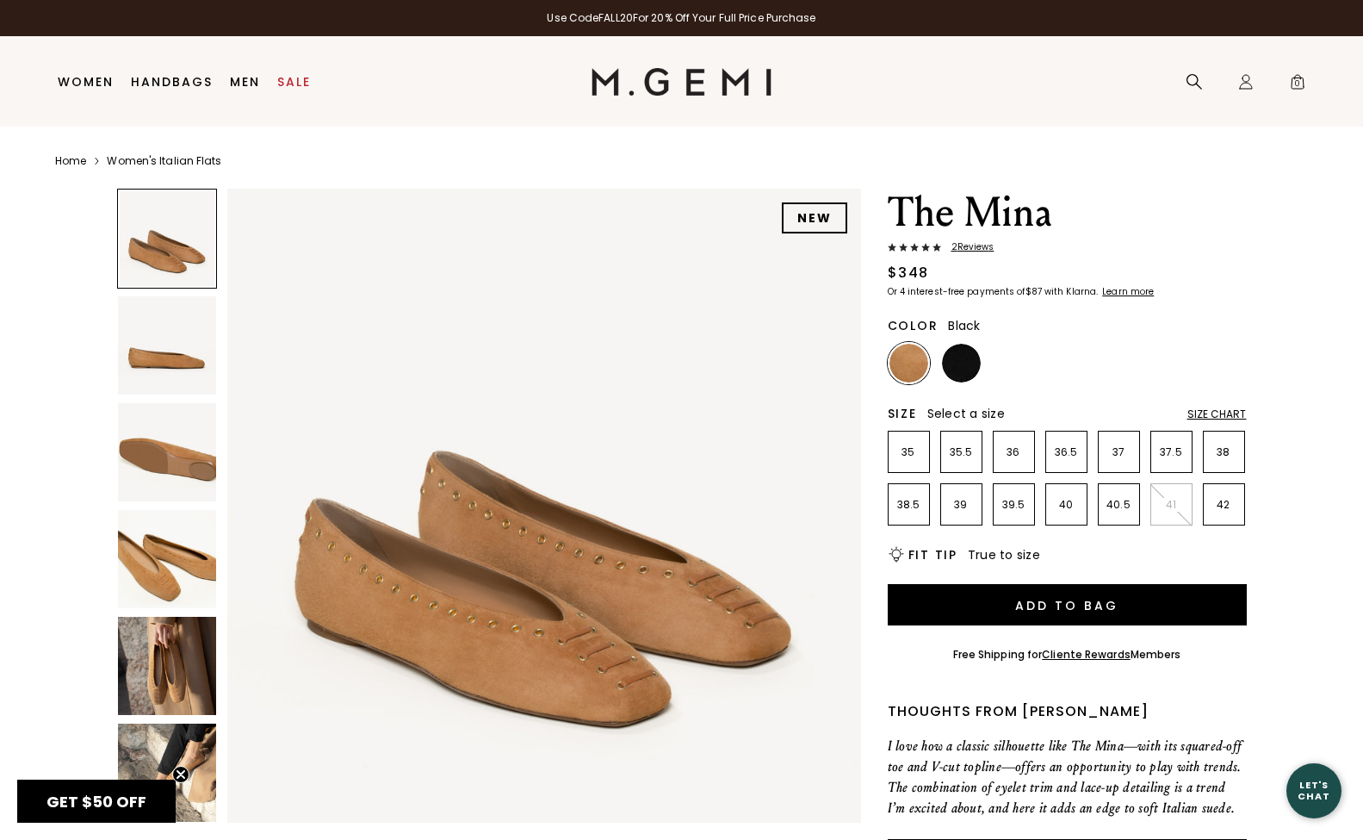
click at [965, 371] on img at bounding box center [961, 363] width 39 height 39
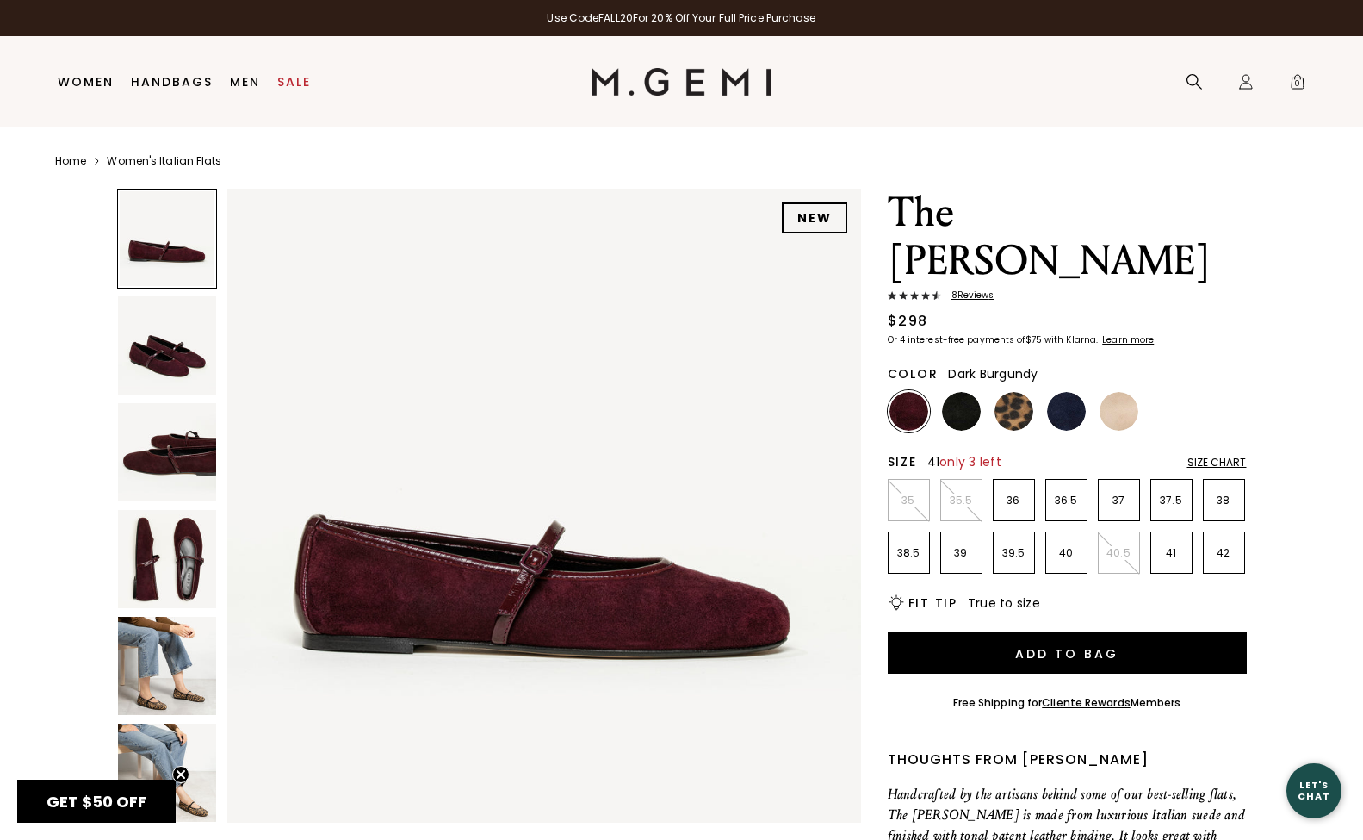
click at [1180, 546] on p "41" at bounding box center [1171, 553] width 40 height 14
click at [969, 392] on img at bounding box center [961, 411] width 39 height 39
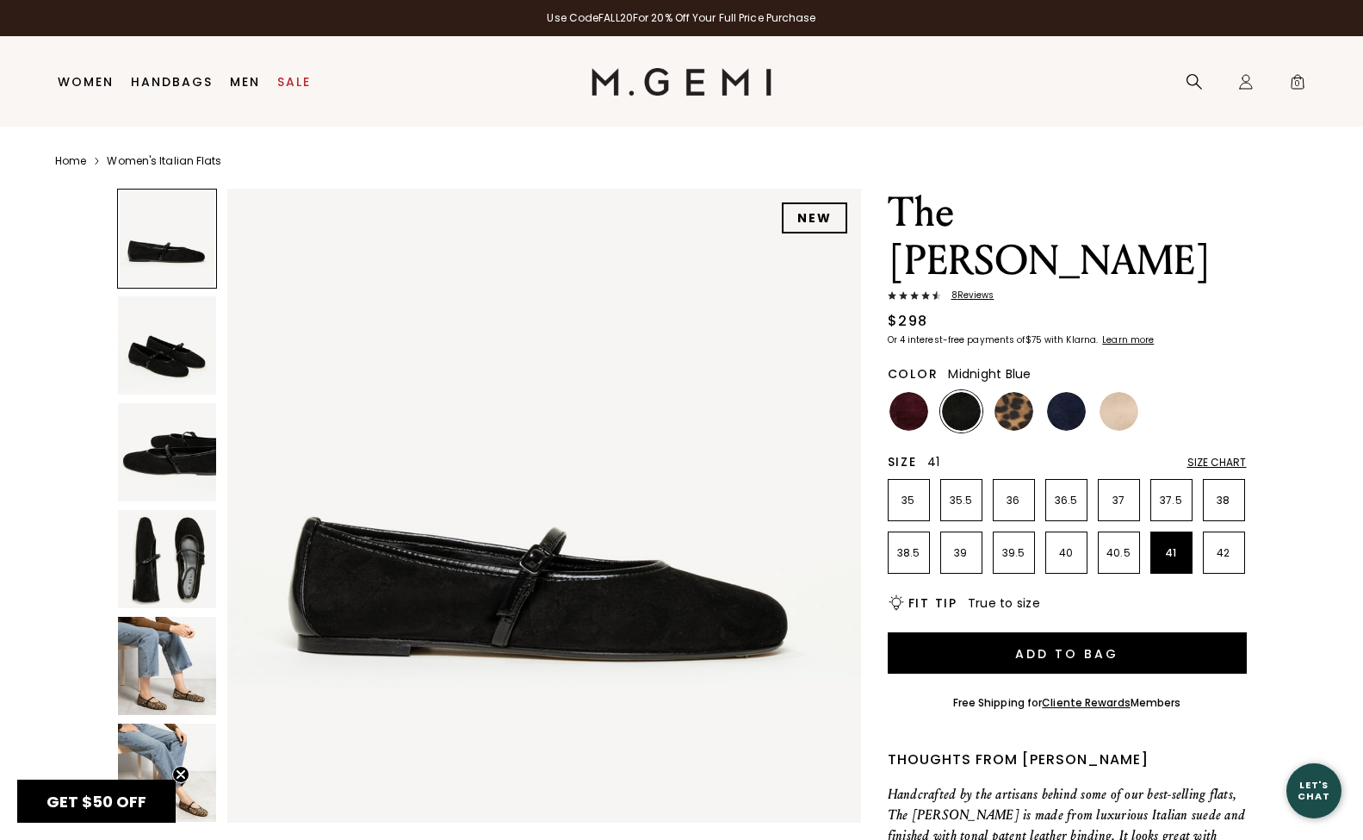
click at [1066, 392] on img at bounding box center [1066, 411] width 39 height 39
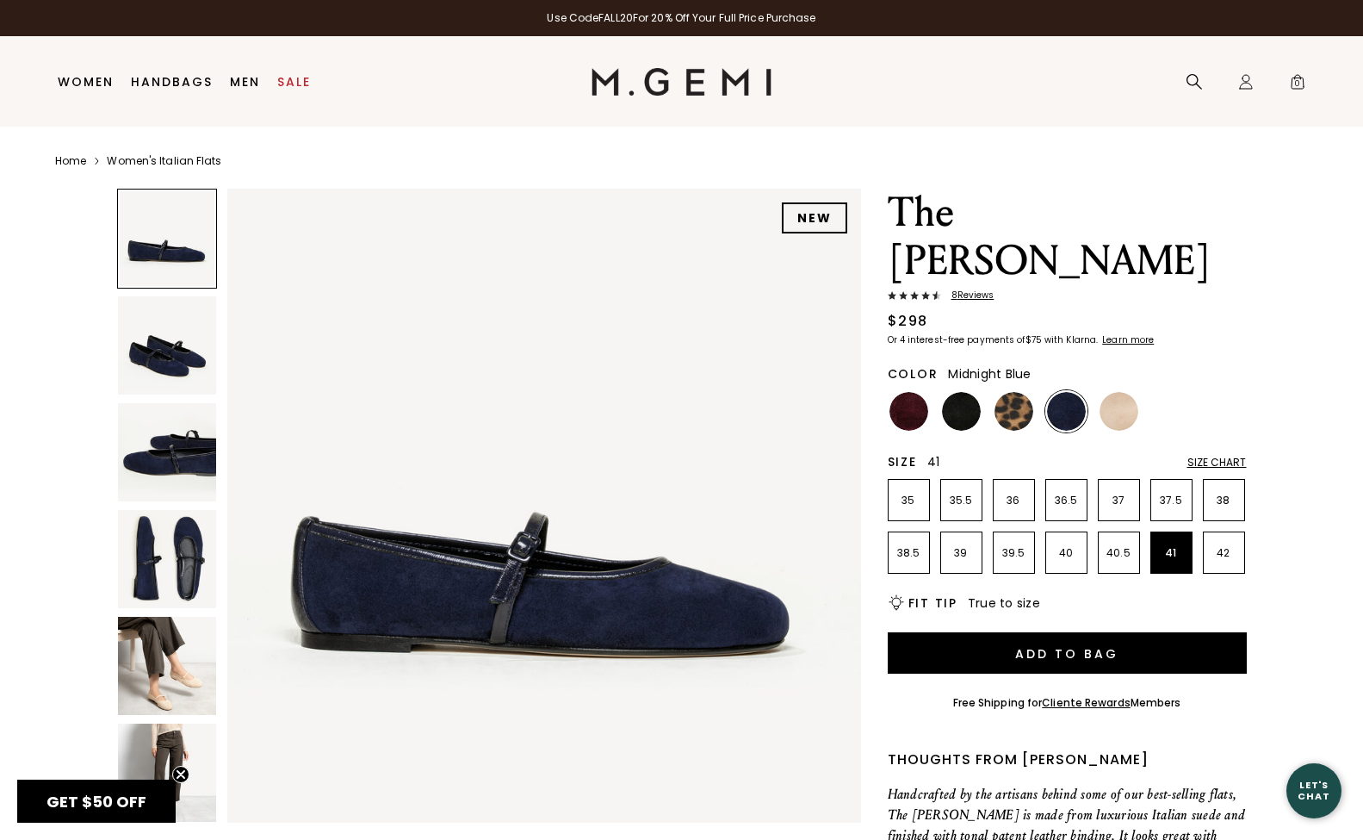
click at [169, 356] on img at bounding box center [167, 345] width 98 height 98
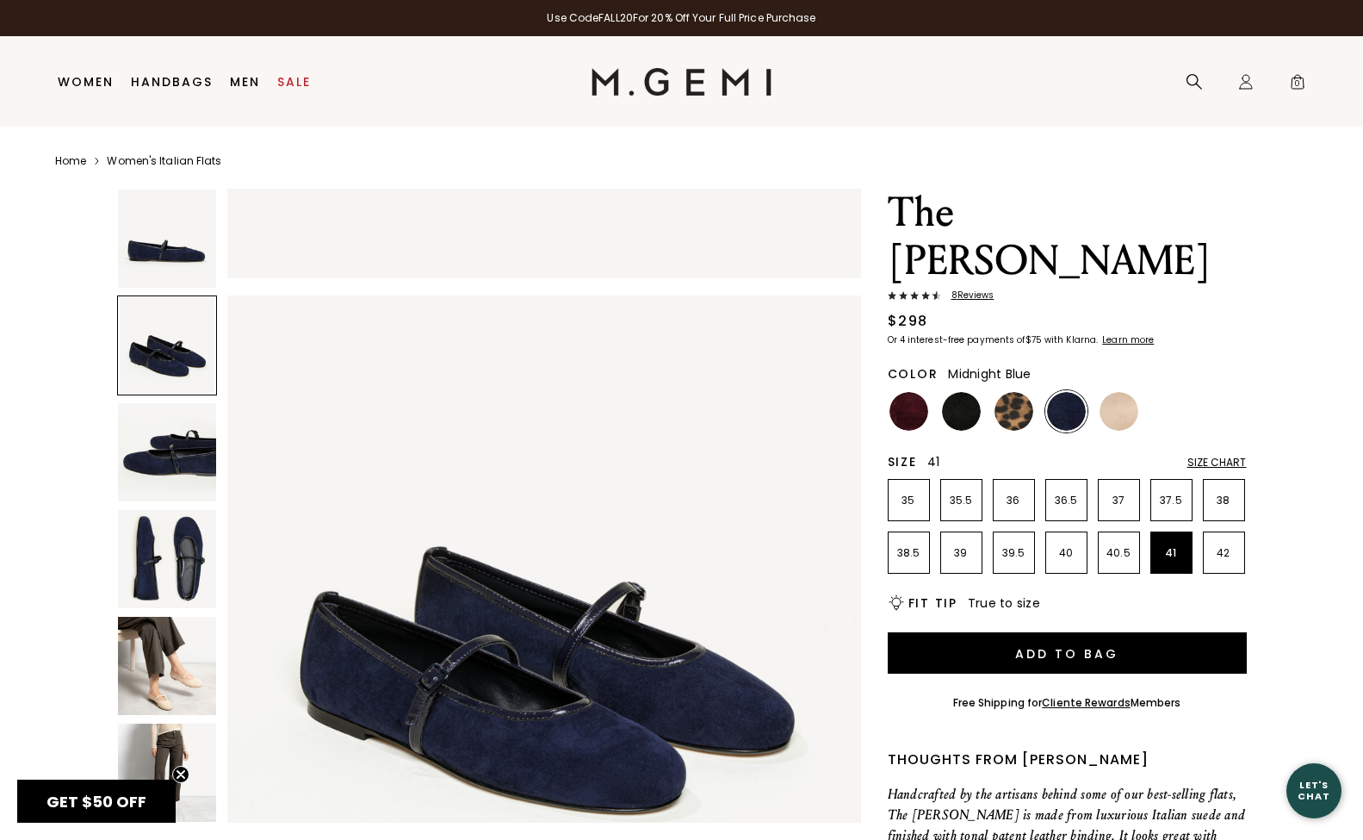
scroll to position [651, 0]
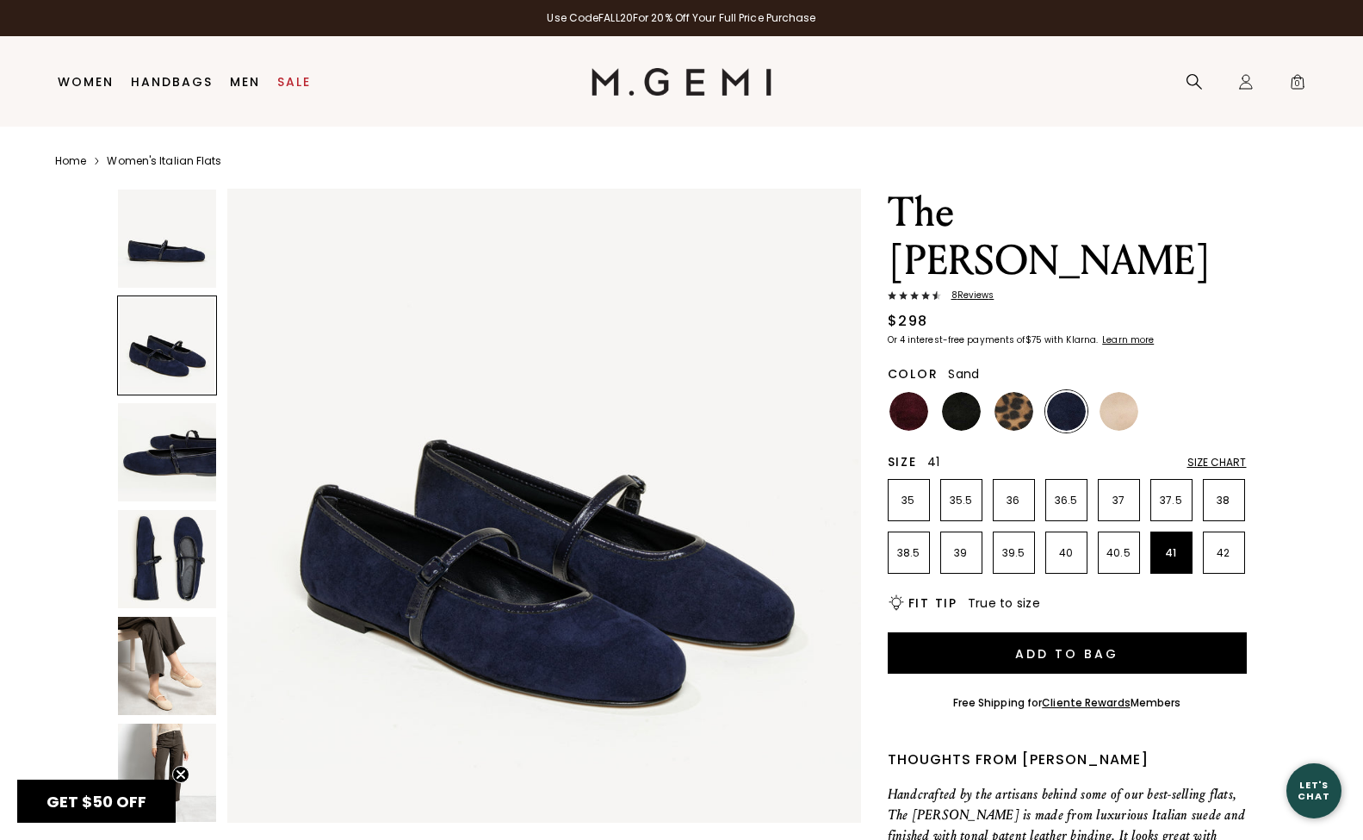
click at [1124, 392] on img at bounding box center [1119, 411] width 39 height 39
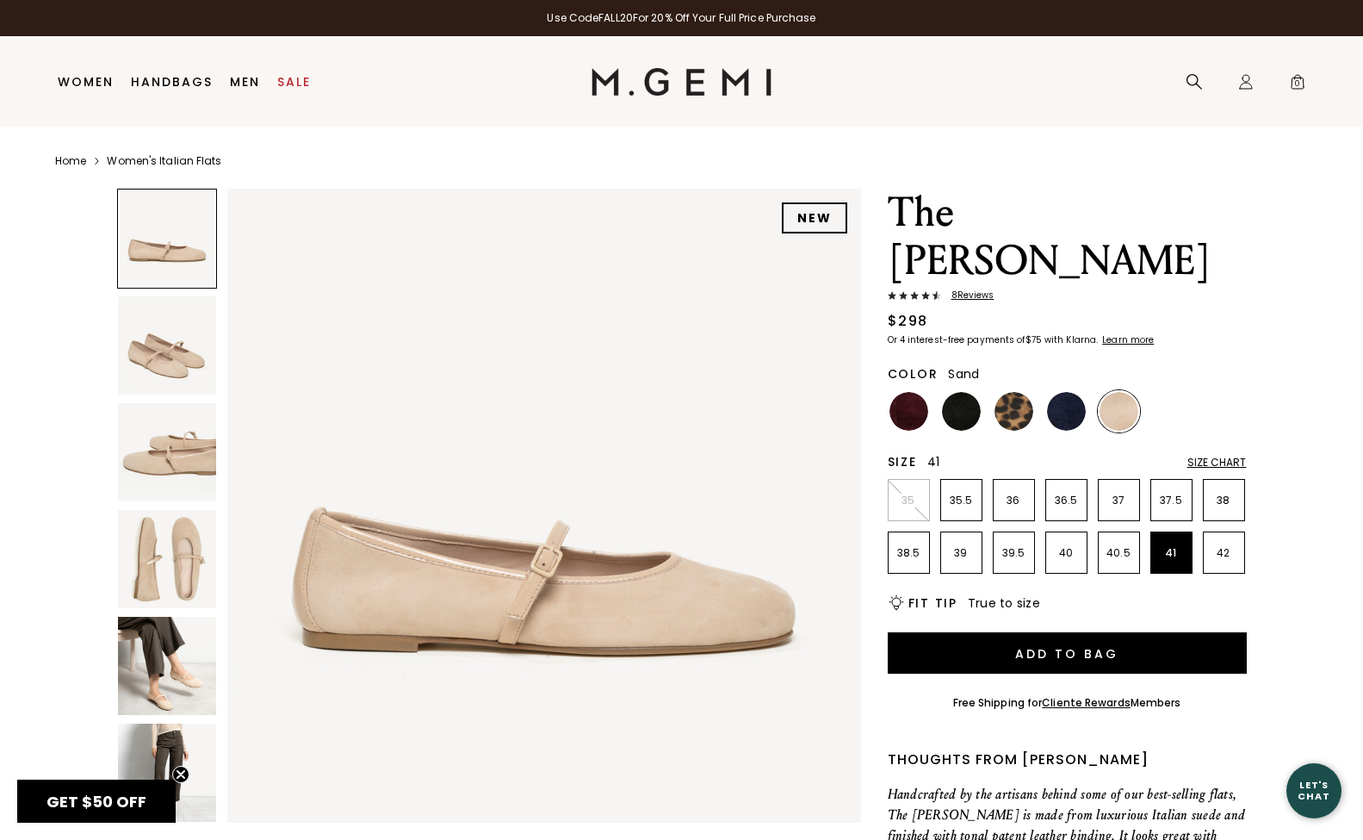
click at [156, 361] on img at bounding box center [167, 345] width 98 height 98
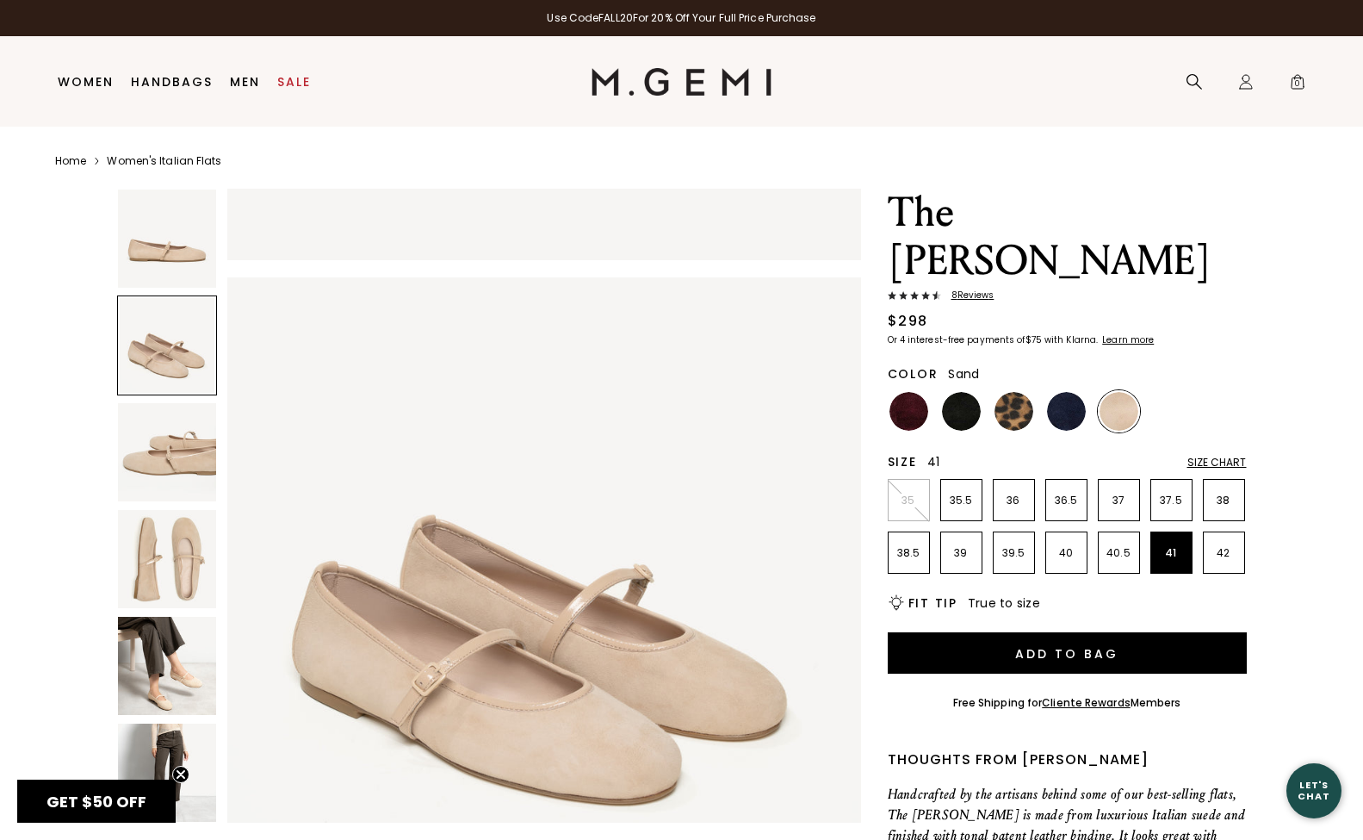
scroll to position [651, 0]
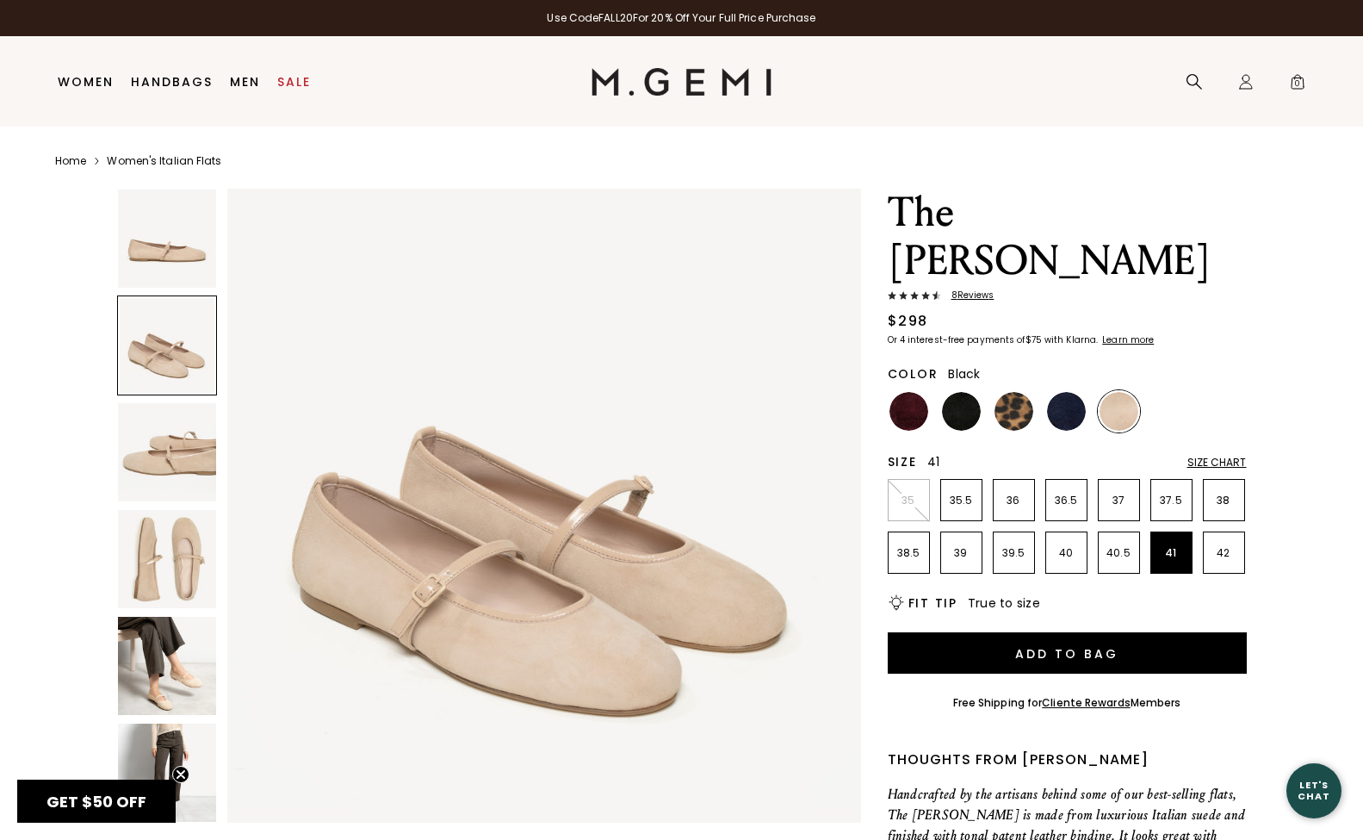
click at [959, 392] on img at bounding box center [961, 411] width 39 height 39
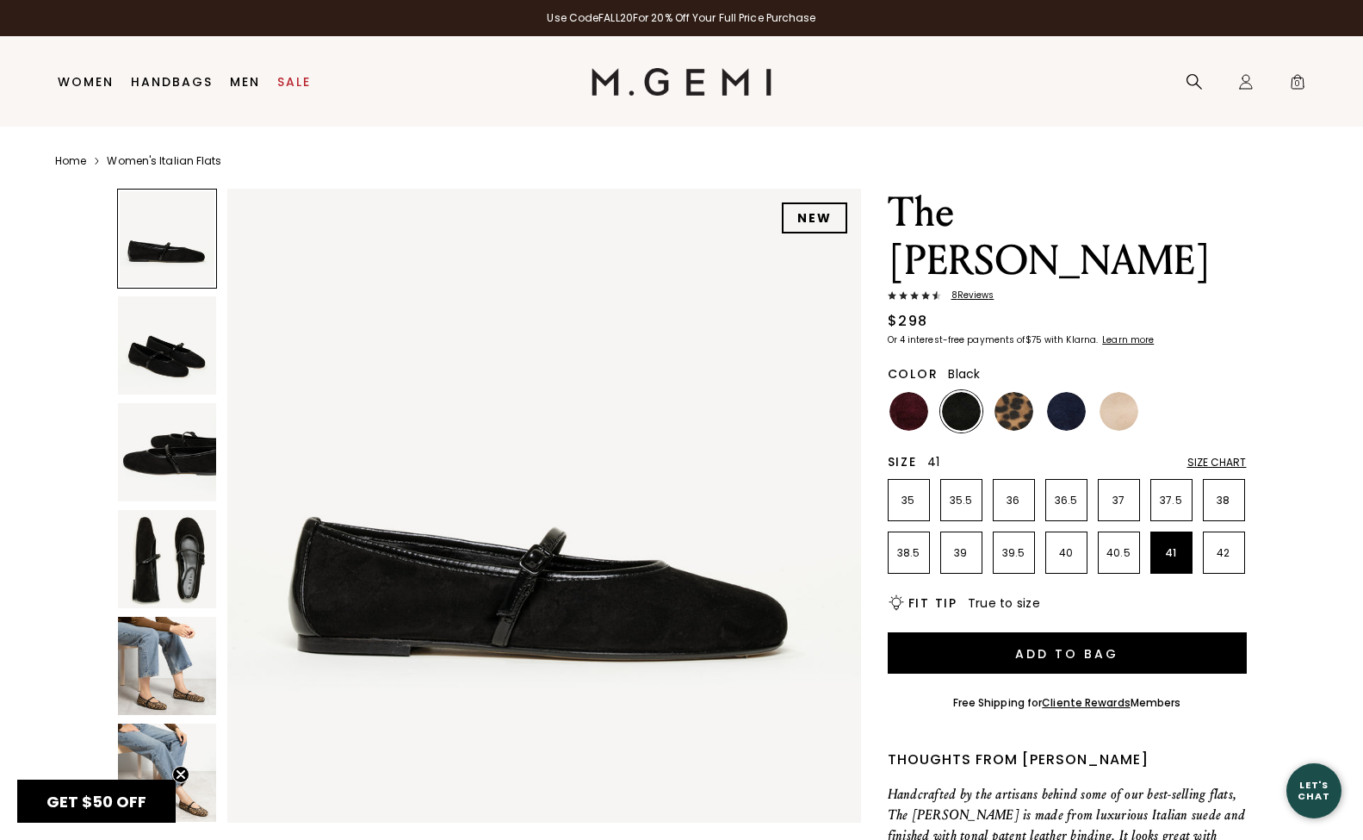
click at [164, 361] on img at bounding box center [167, 345] width 98 height 98
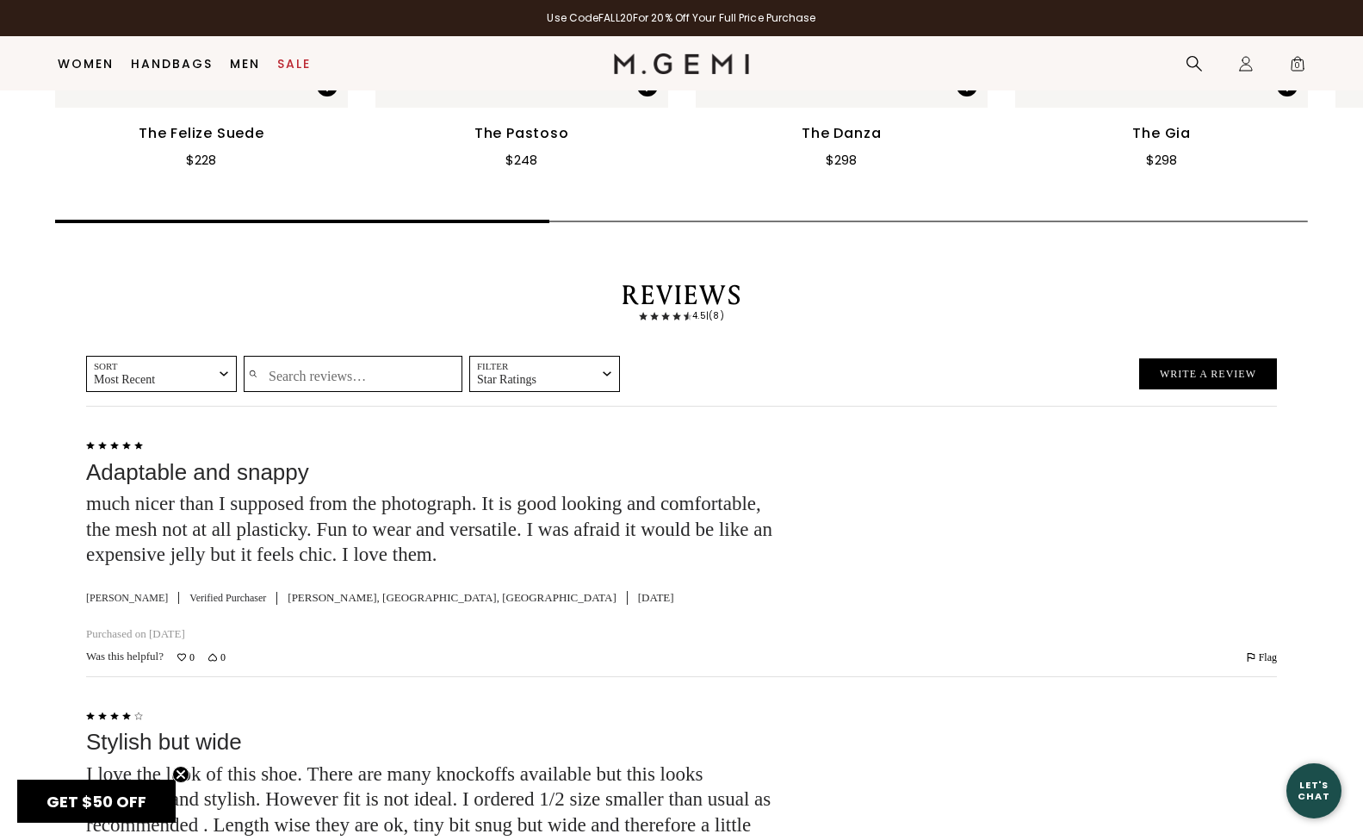
scroll to position [2550, 0]
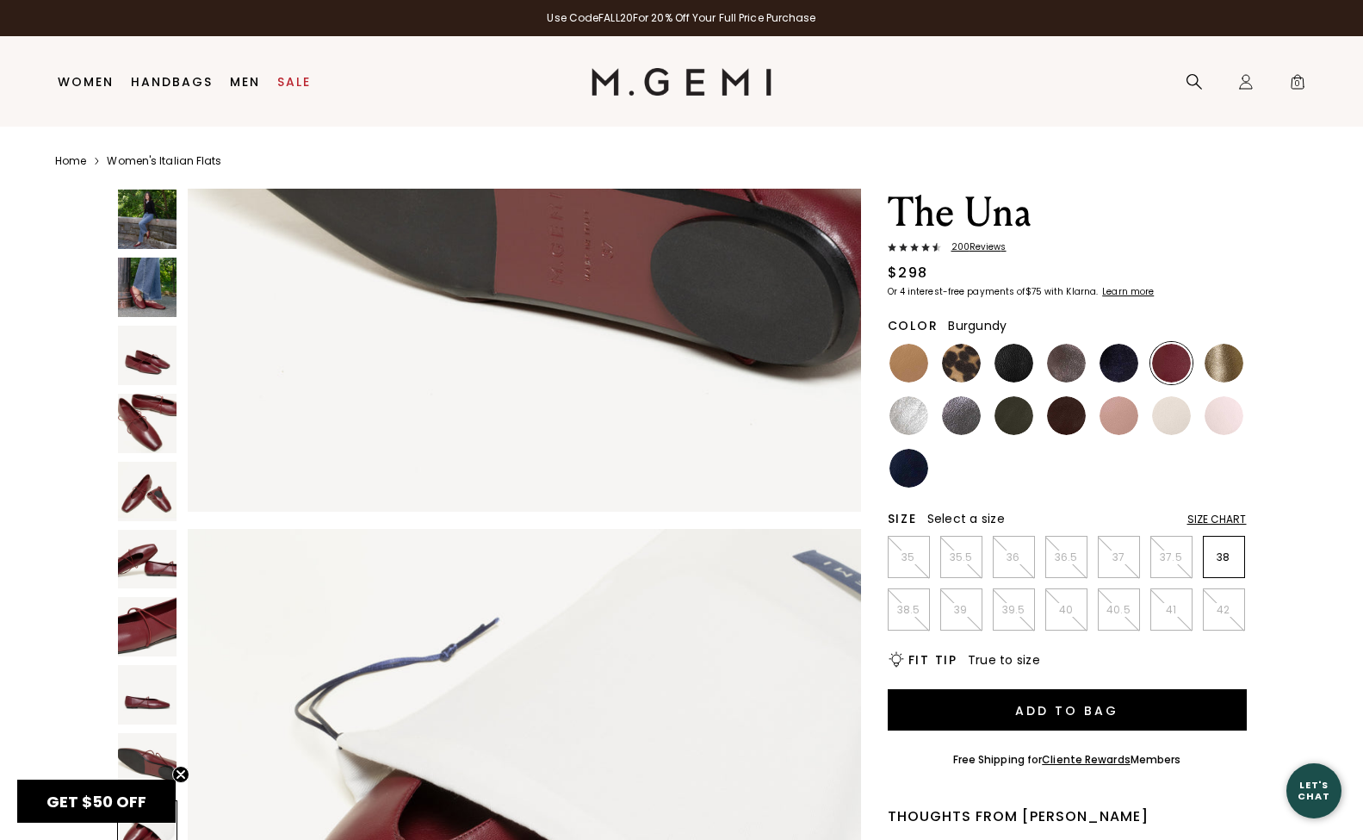
scroll to position [5860, 0]
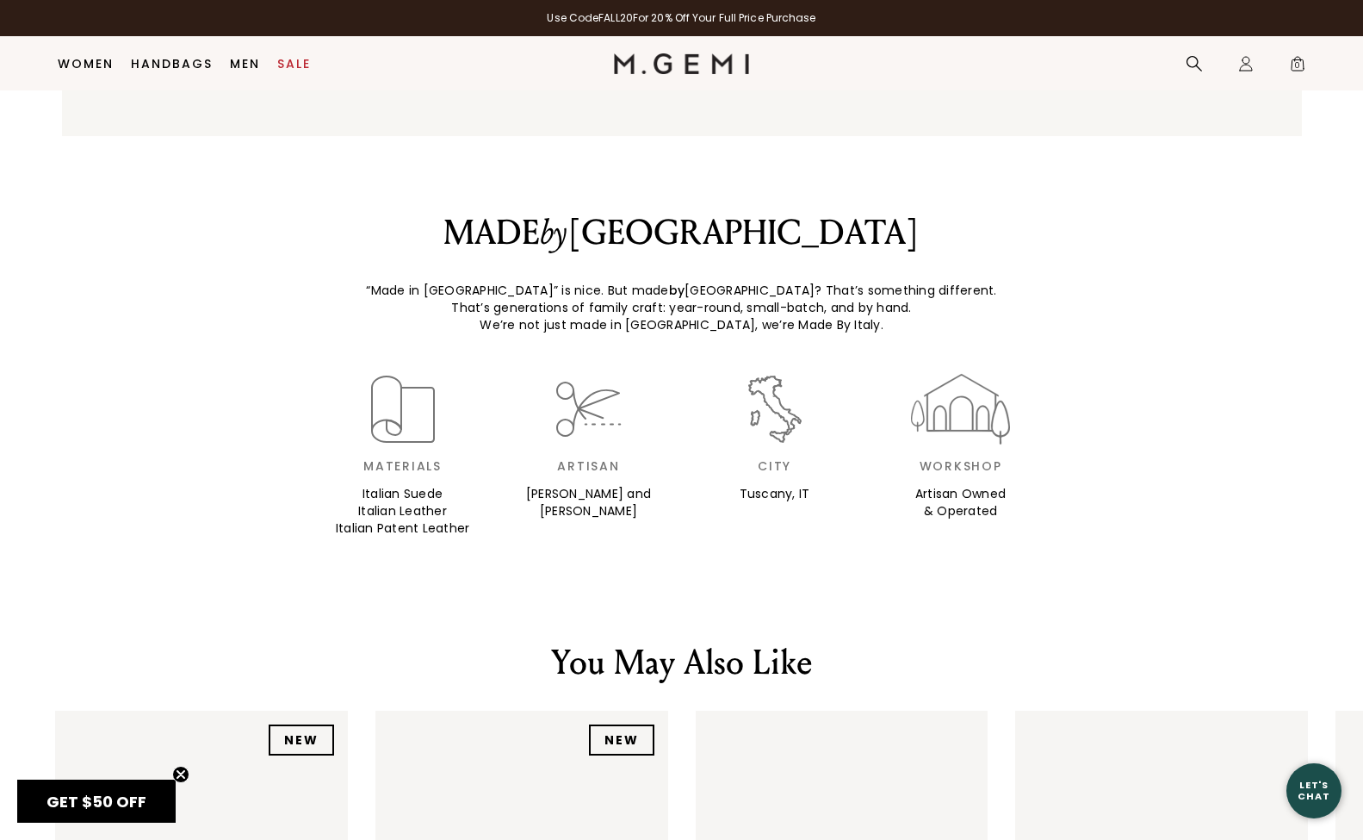
scroll to position [1527, 0]
